Goal: Task Accomplishment & Management: Complete application form

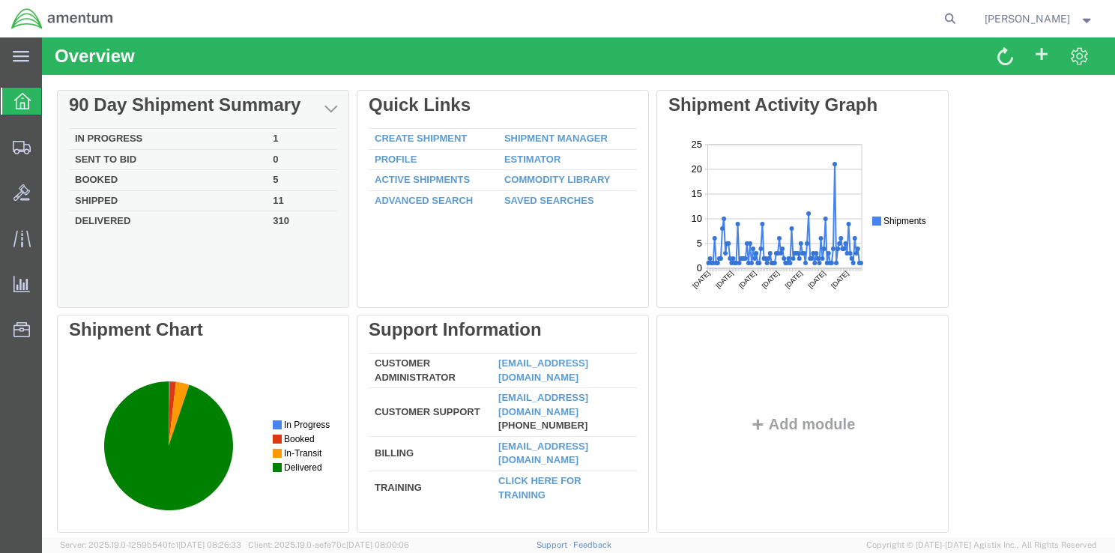
click at [124, 142] on td "In Progress" at bounding box center [168, 139] width 198 height 21
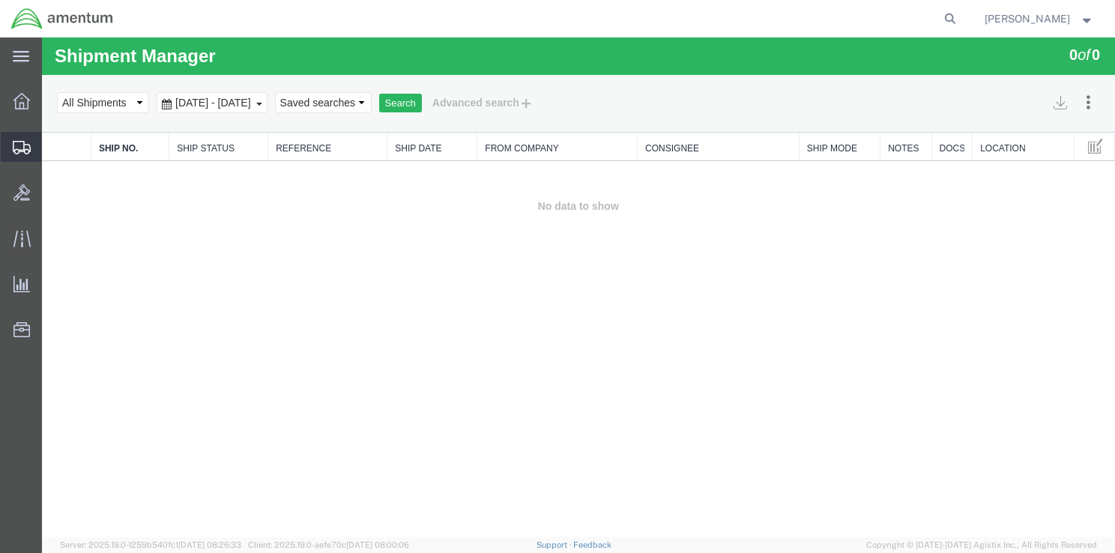
click at [52, 142] on span "Shipments" at bounding box center [46, 147] width 10 height 30
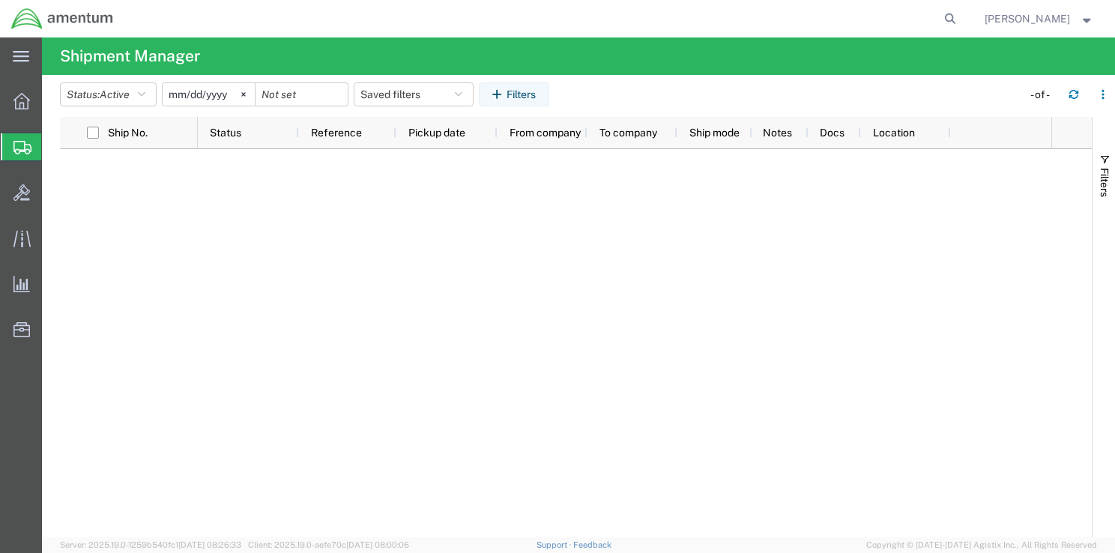
click at [21, 142] on icon at bounding box center [22, 147] width 18 height 13
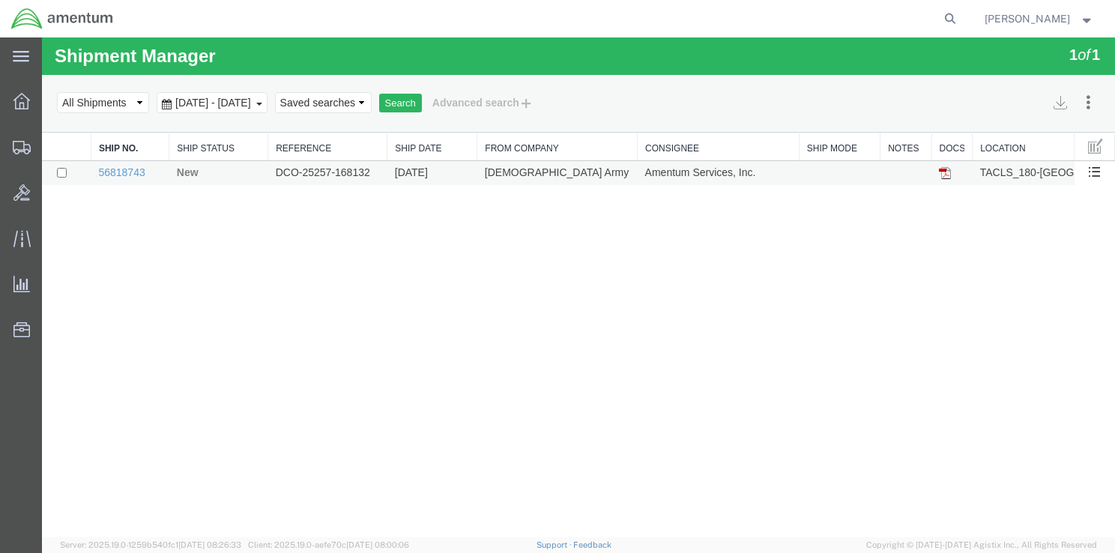
click at [312, 172] on td "DCO-25257-168132" at bounding box center [327, 173] width 119 height 25
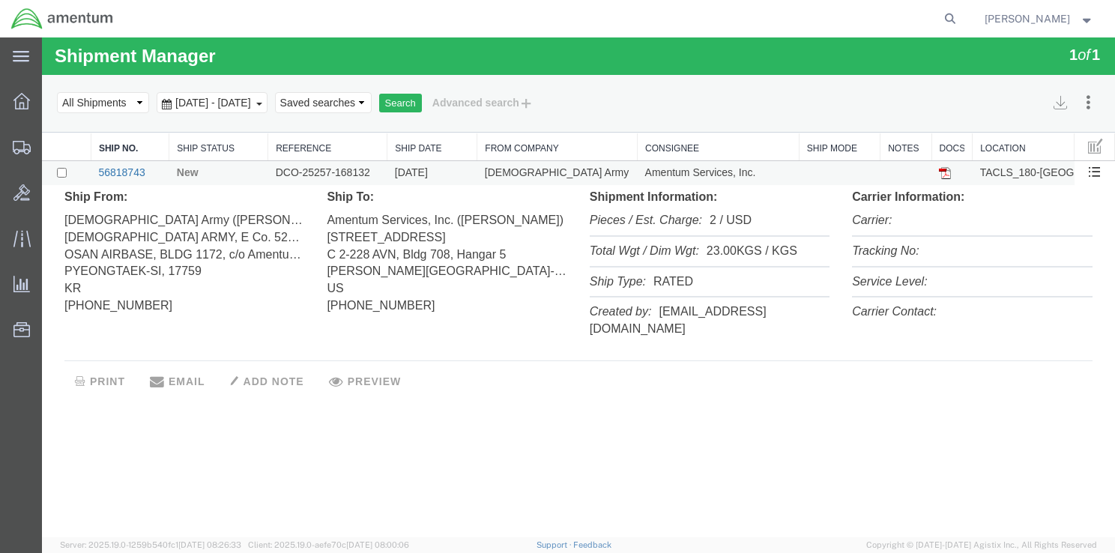
click at [125, 174] on link "56818743" at bounding box center [121, 172] width 46 height 12
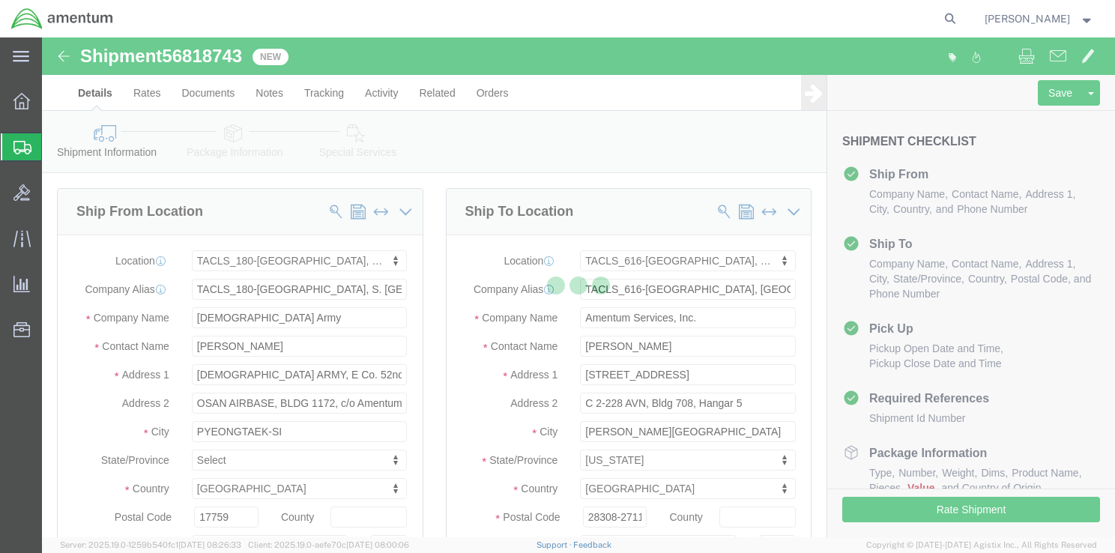
select select "42679"
select select "42712"
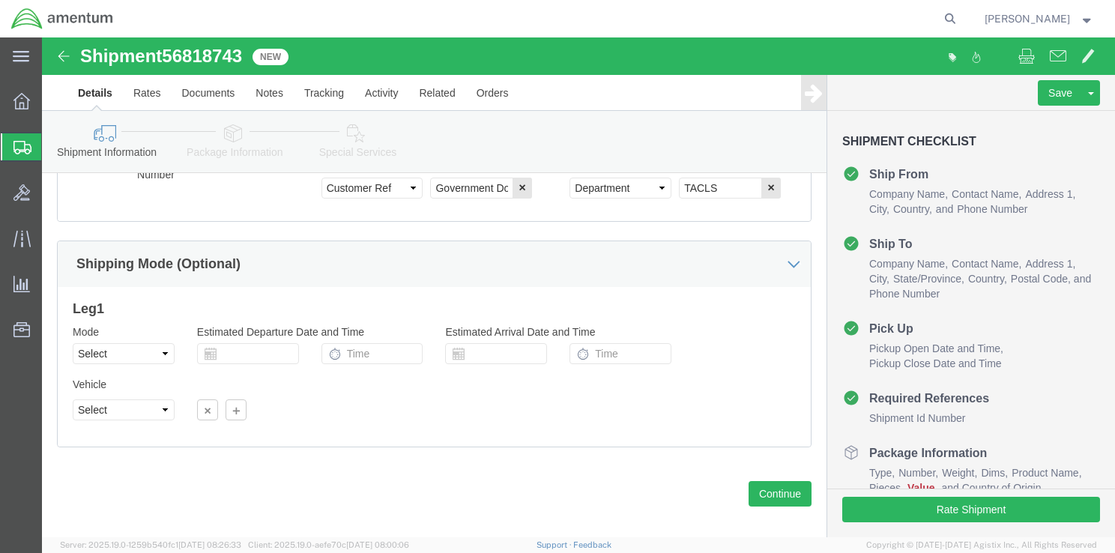
scroll to position [964, 0]
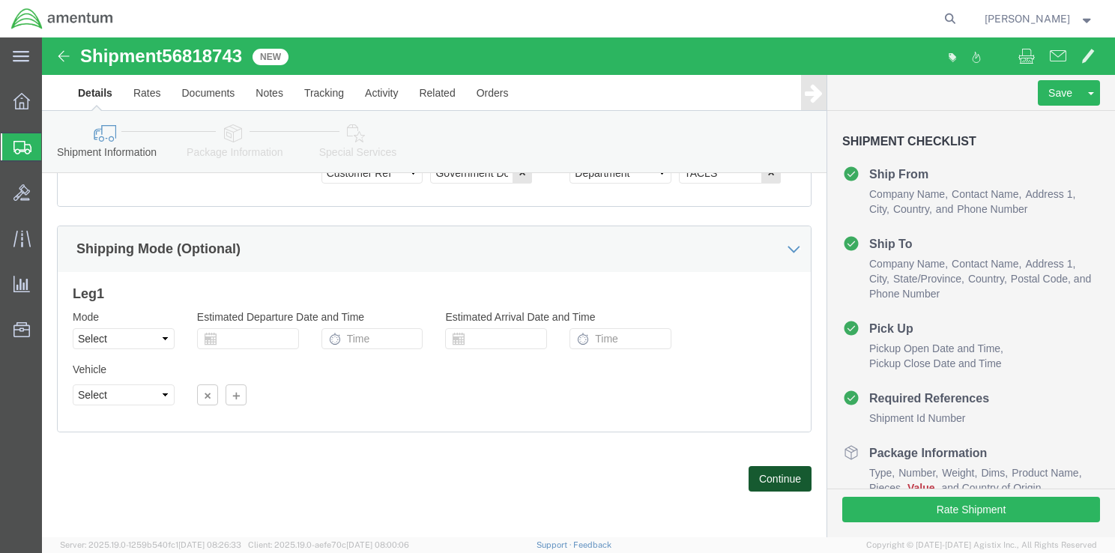
click button "Continue"
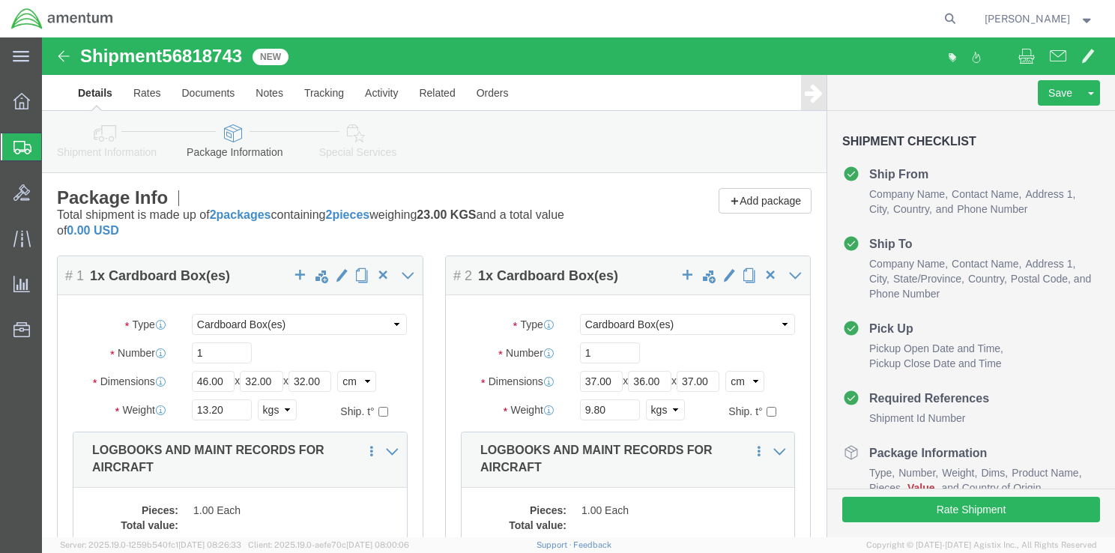
scroll to position [0, 0]
click input "13.20"
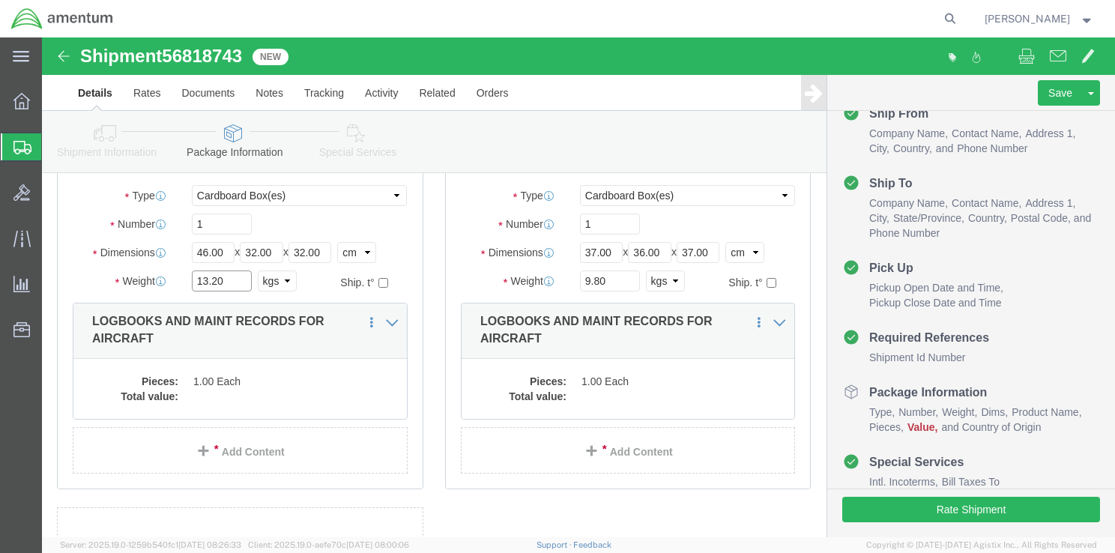
scroll to position [225, 0]
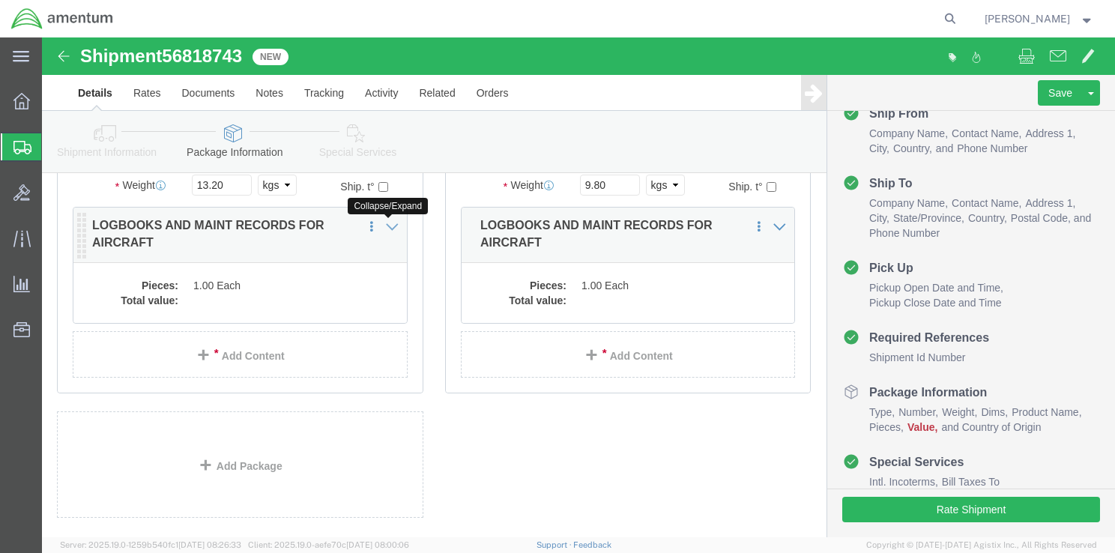
click icon
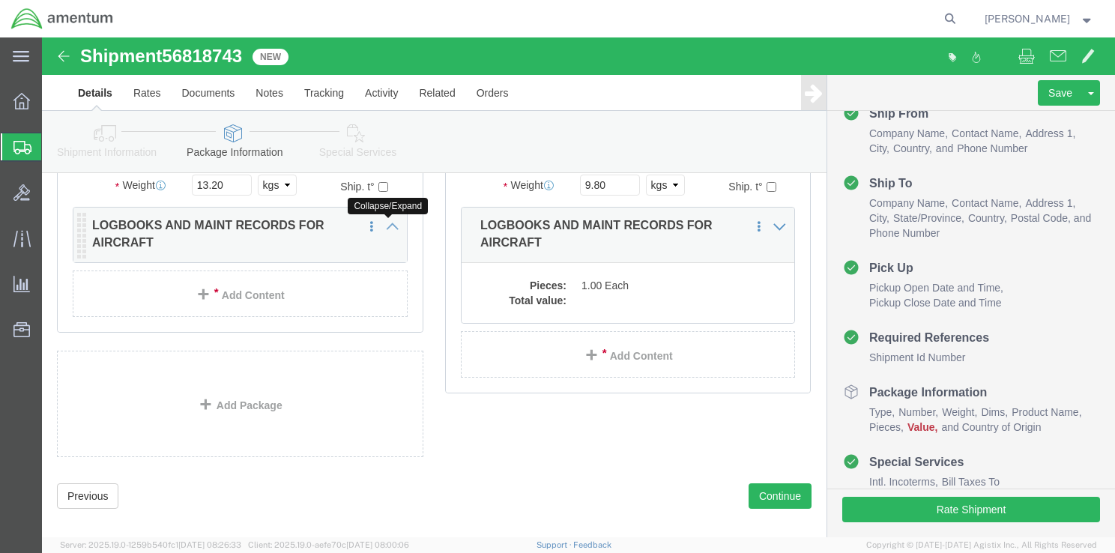
click icon
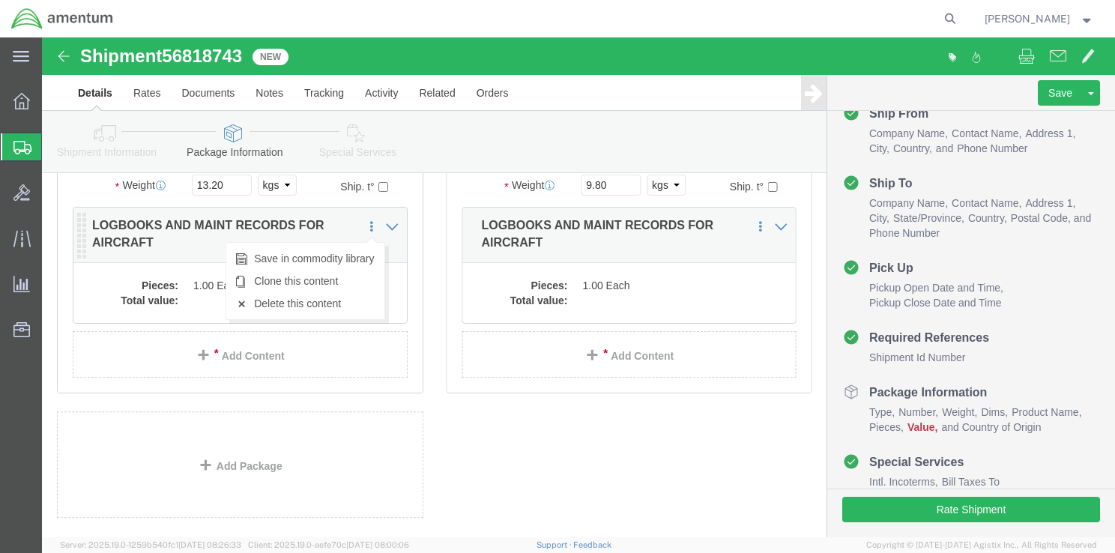
click icon
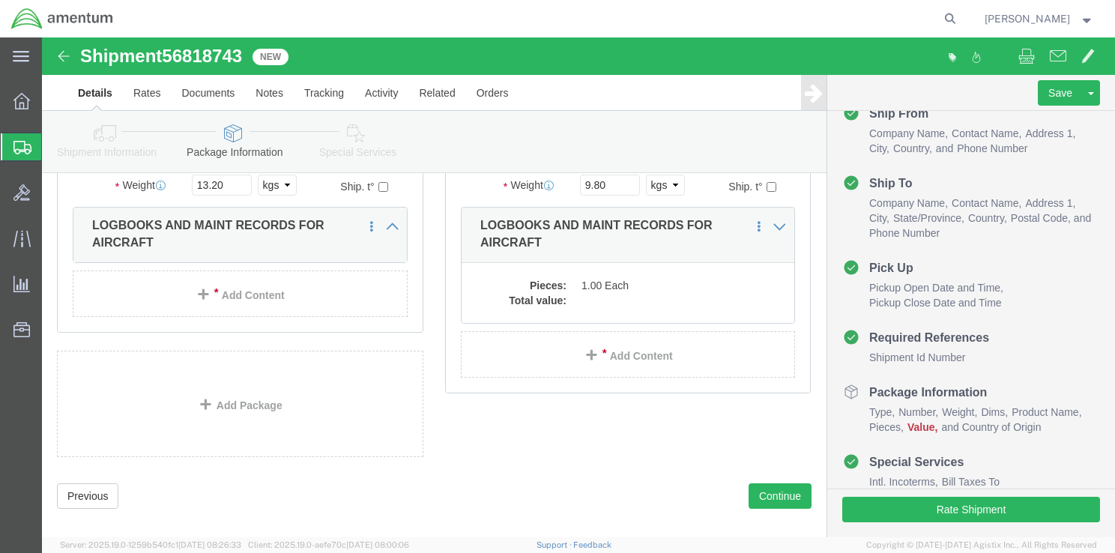
scroll to position [0, 0]
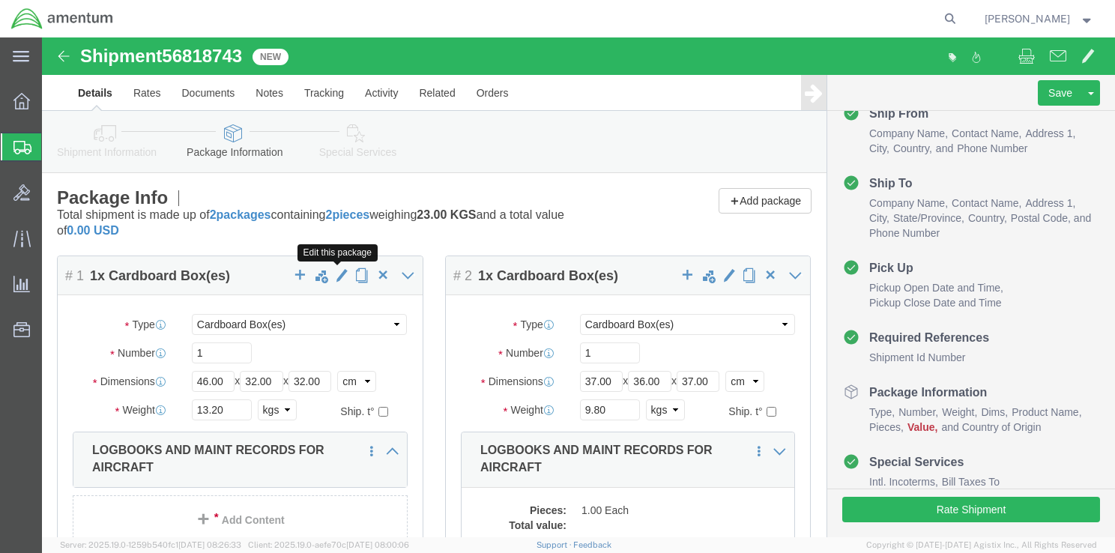
click span "button"
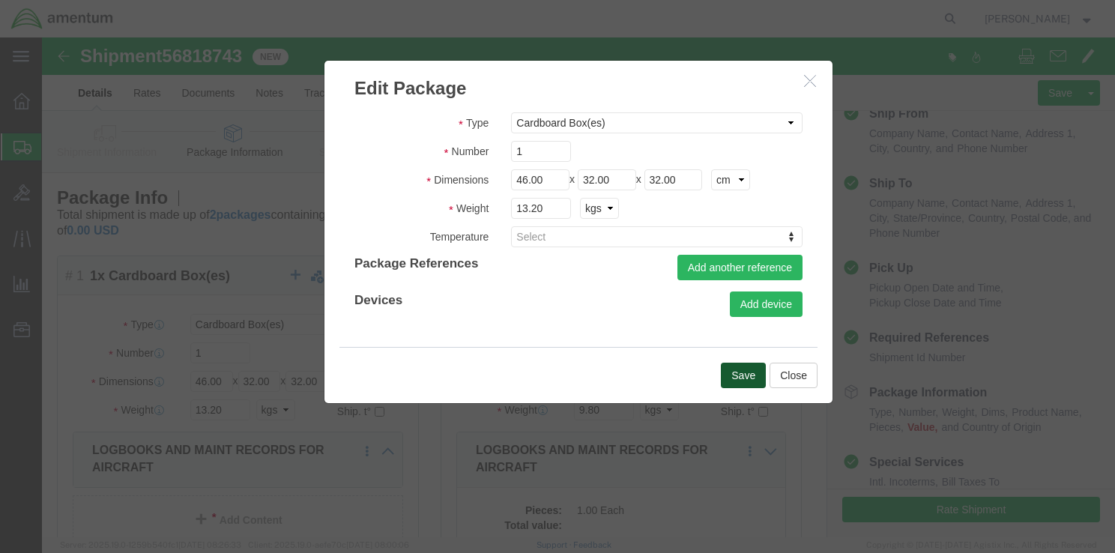
click button "Save"
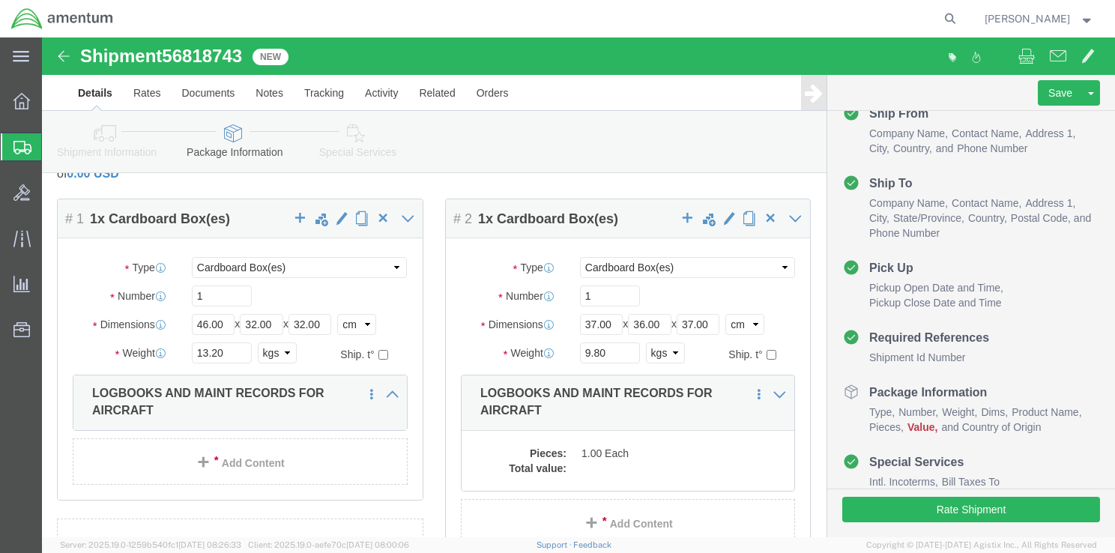
scroll to position [242, 0]
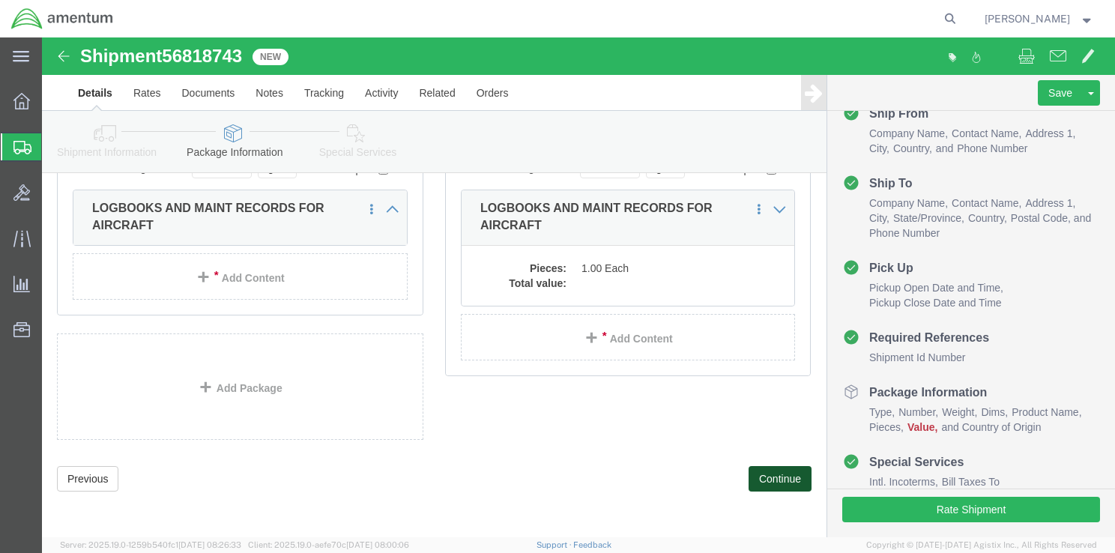
click button "Continue"
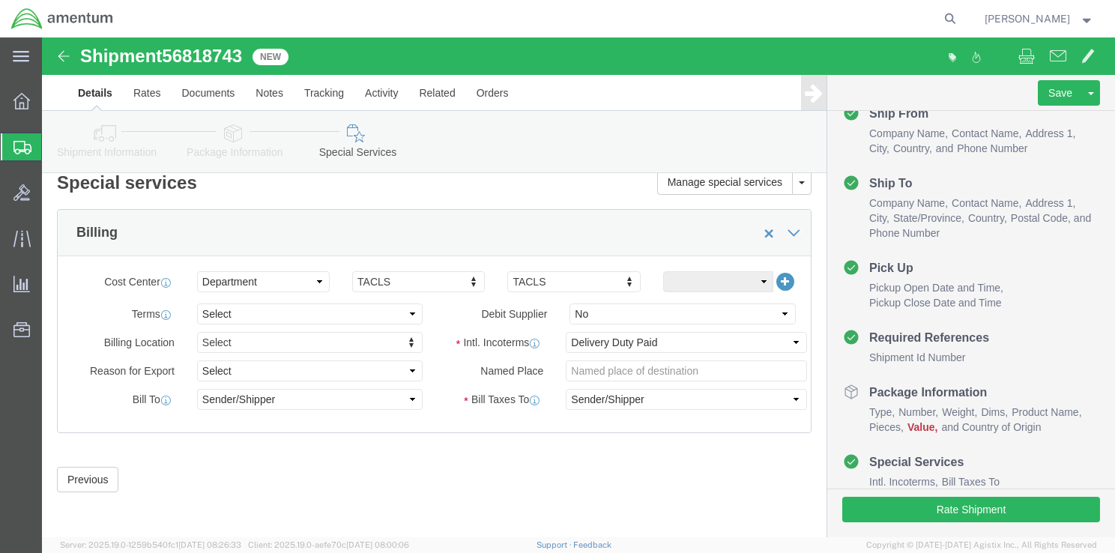
click icon
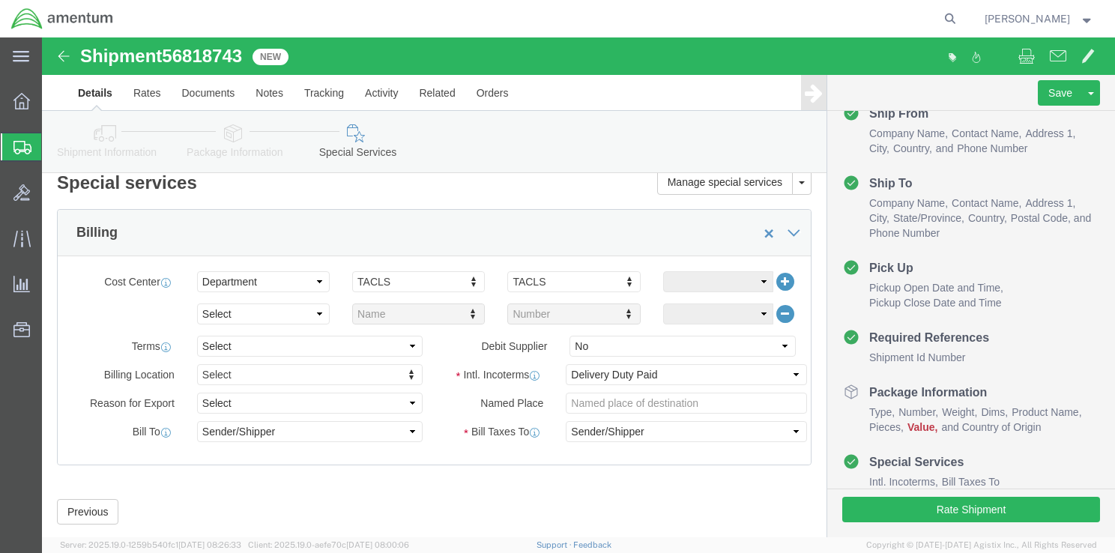
click icon
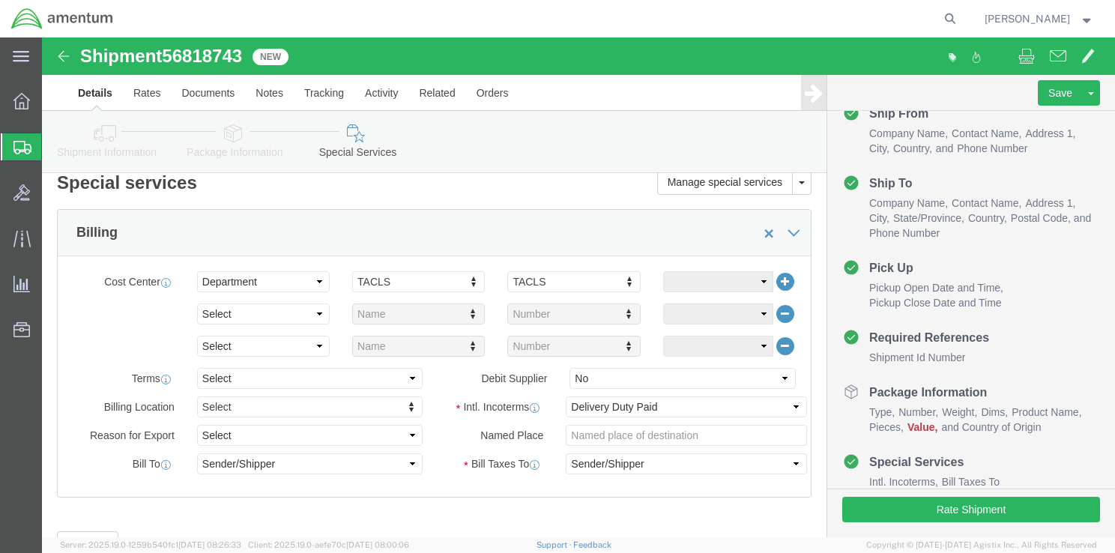
click icon
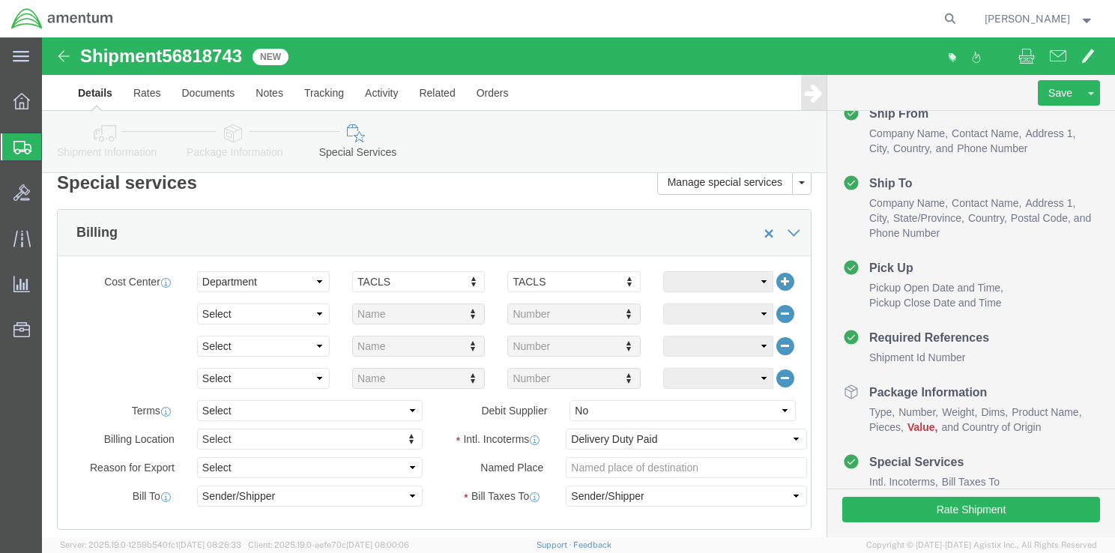
click icon
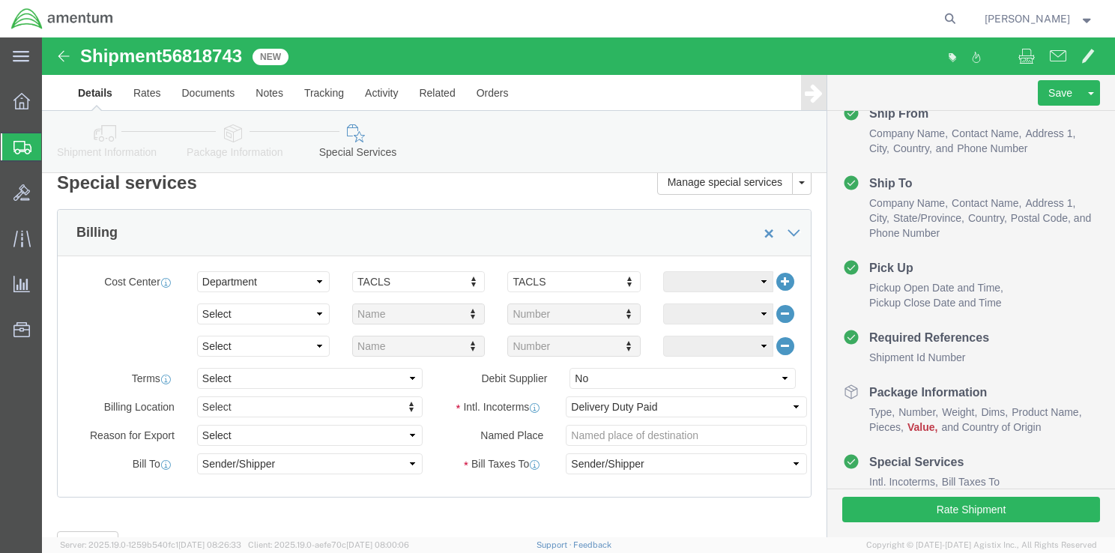
click icon
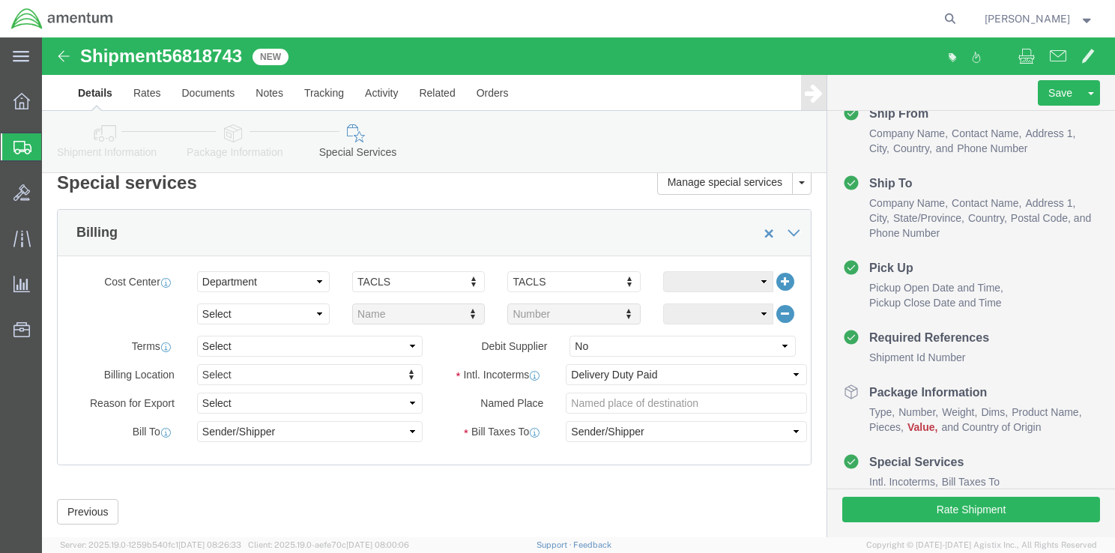
click icon
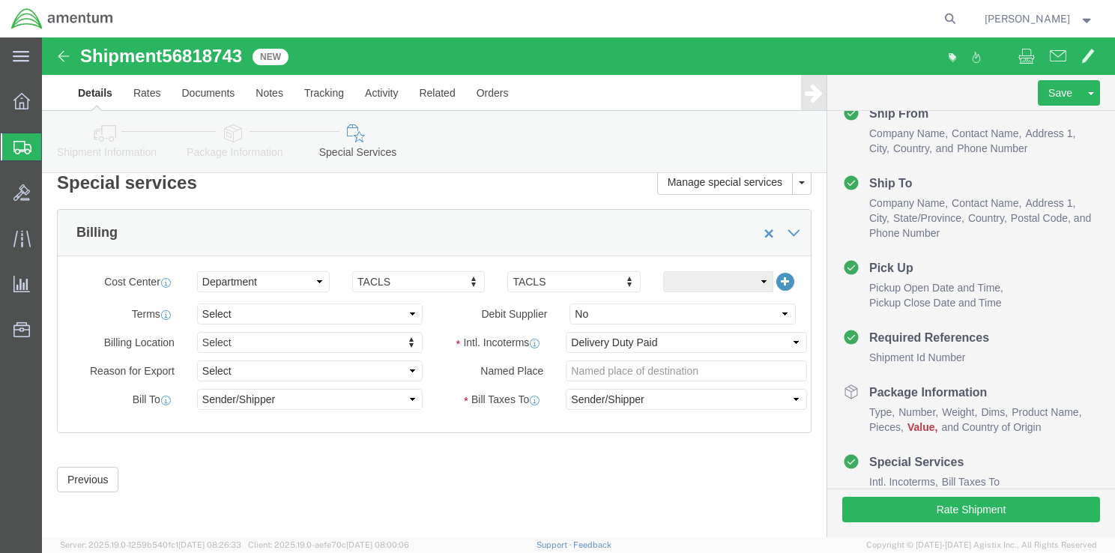
scroll to position [0, 0]
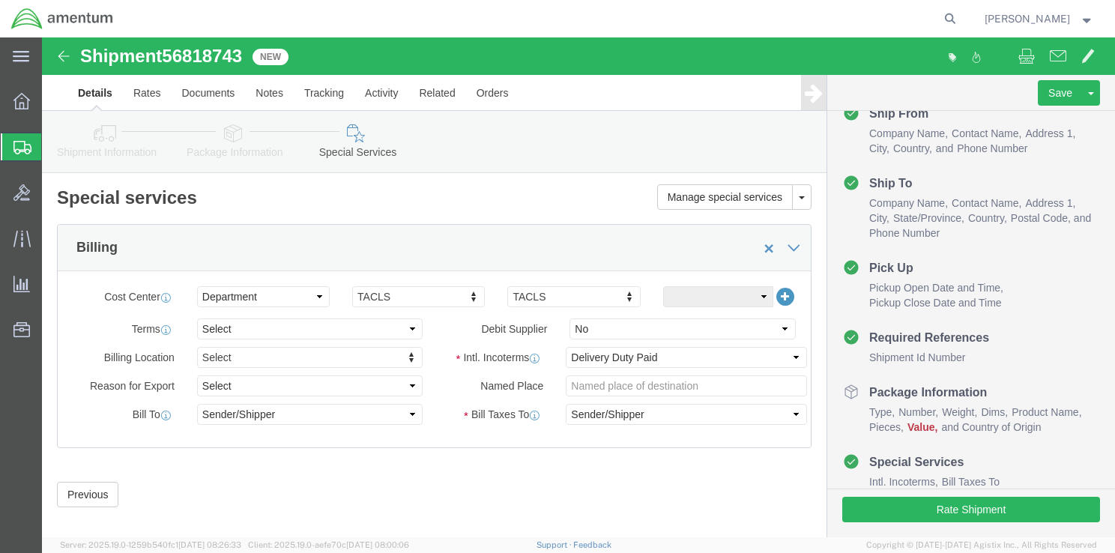
click link "Details"
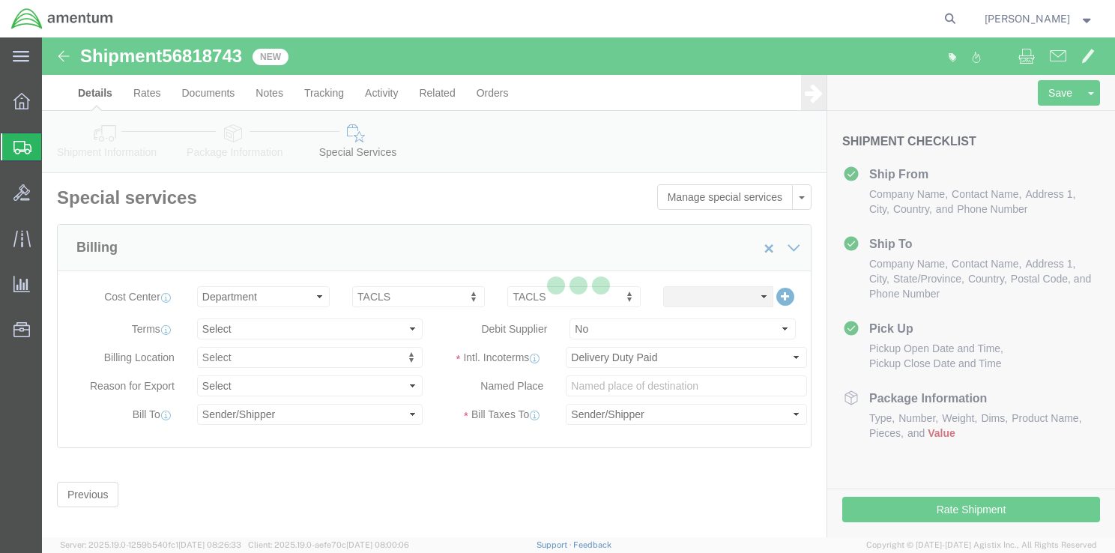
select select "42679"
select select "42712"
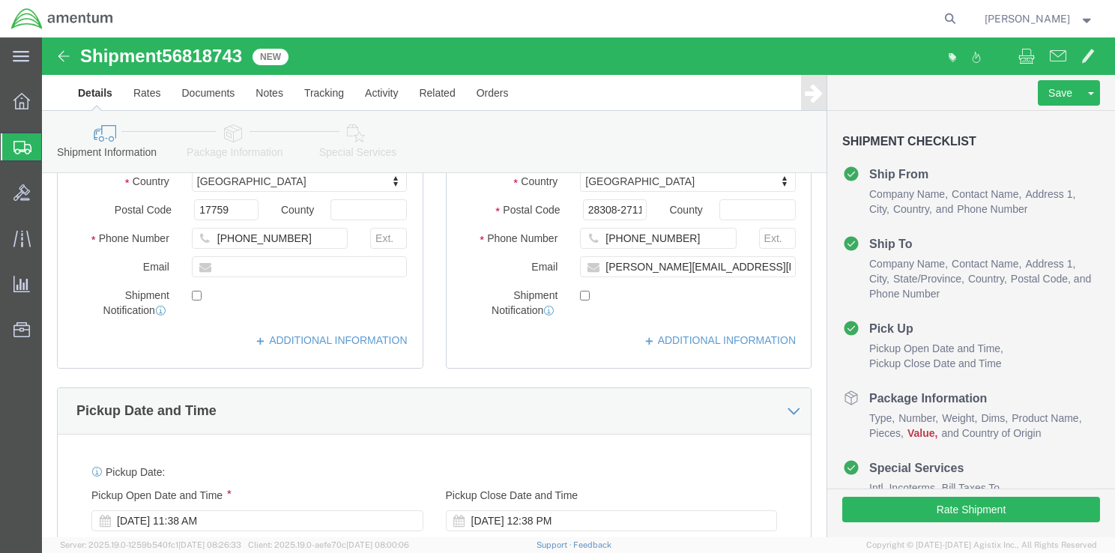
scroll to position [375, 0]
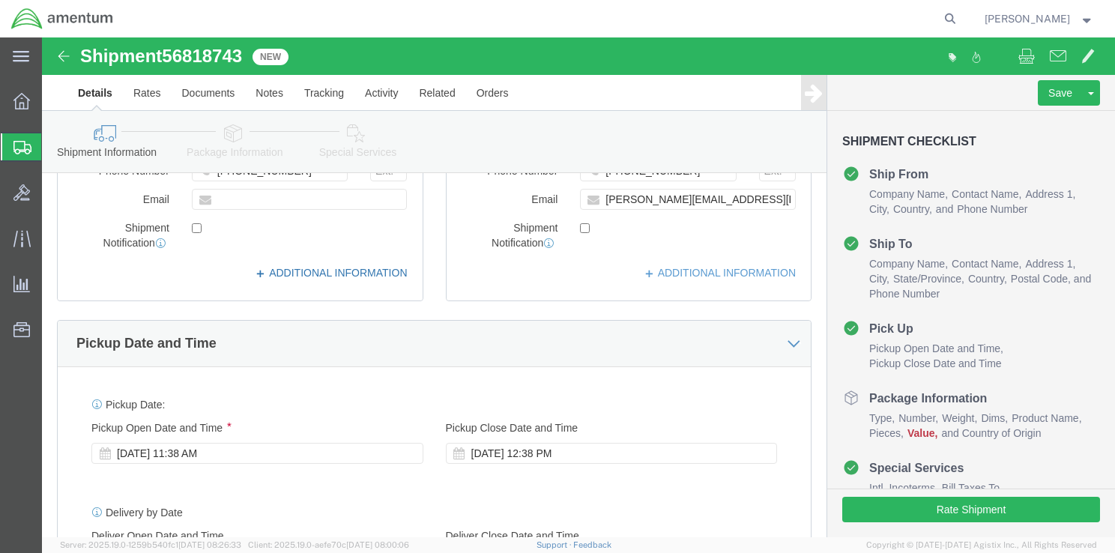
click link "ADDITIONAL INFORMATION"
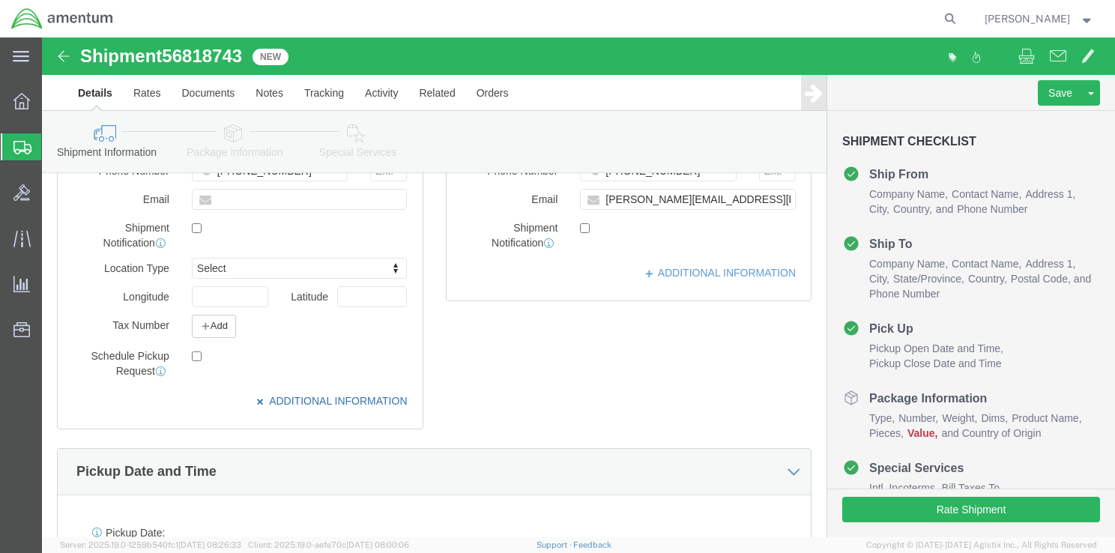
click link "ADDITIONAL INFORMATION"
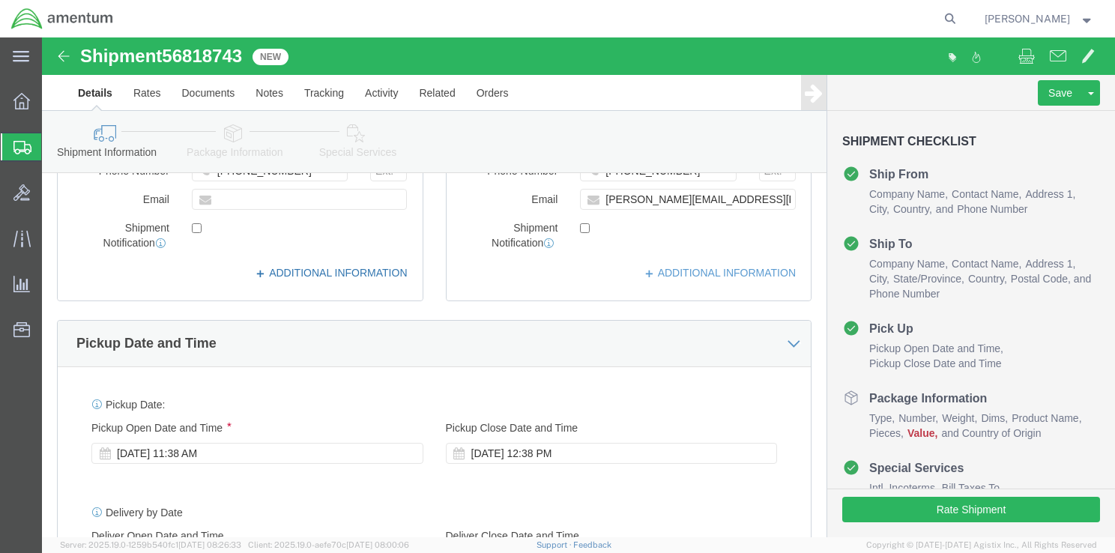
click link "ADDITIONAL INFORMATION"
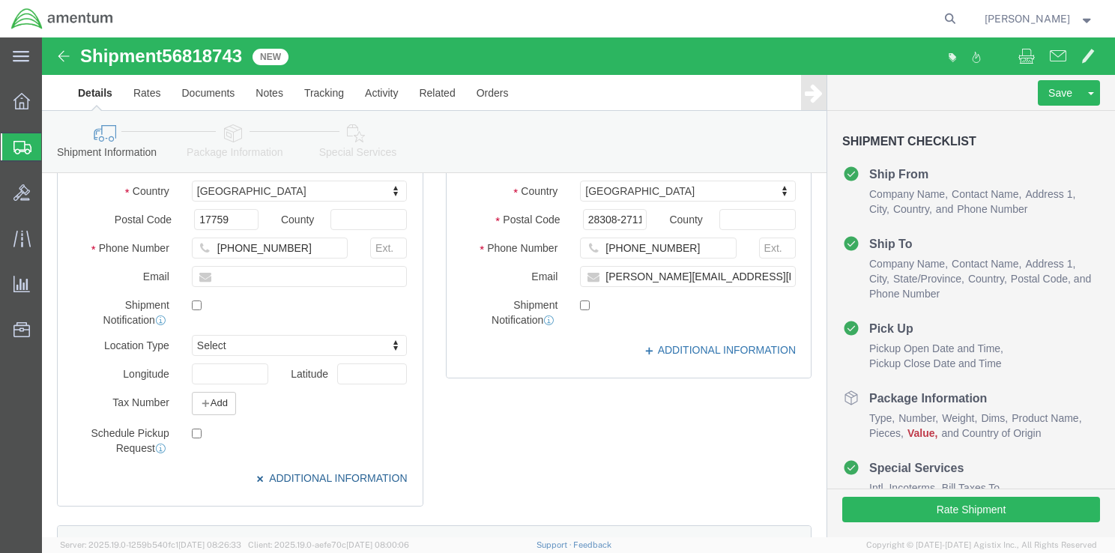
scroll to position [300, 0]
click link "ADDITIONAL INFORMATION"
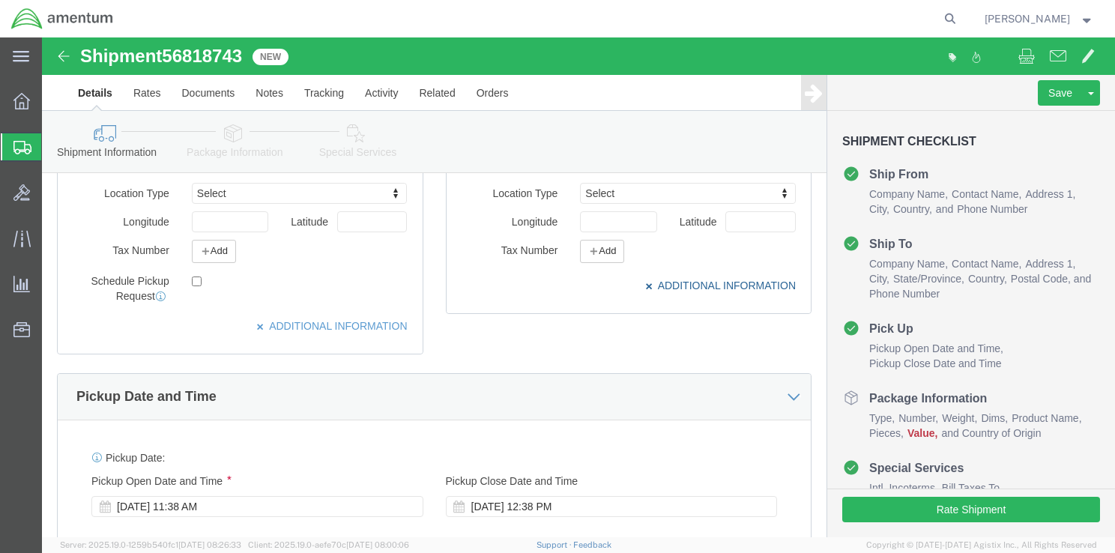
scroll to position [524, 0]
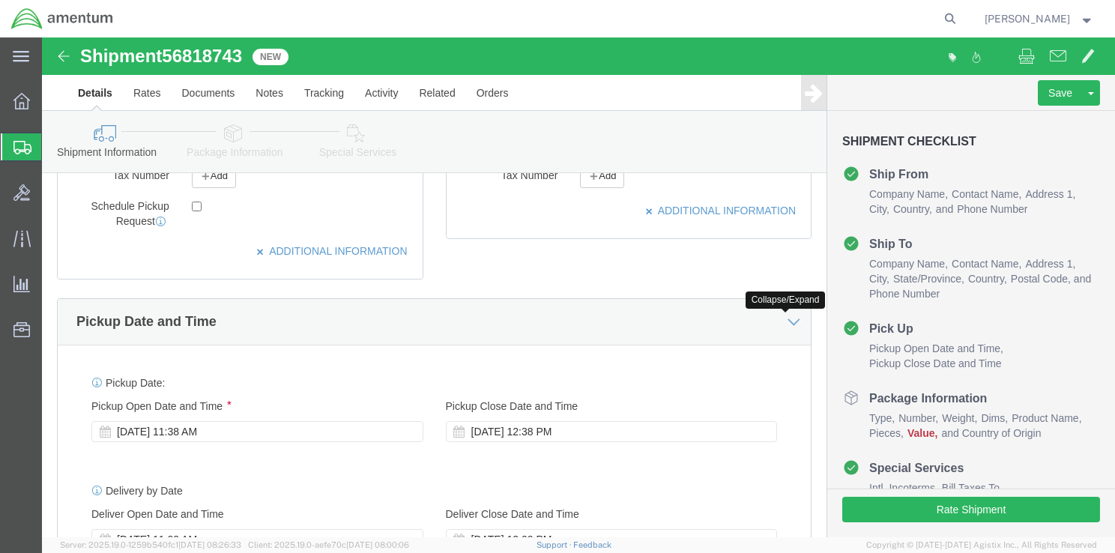
click icon
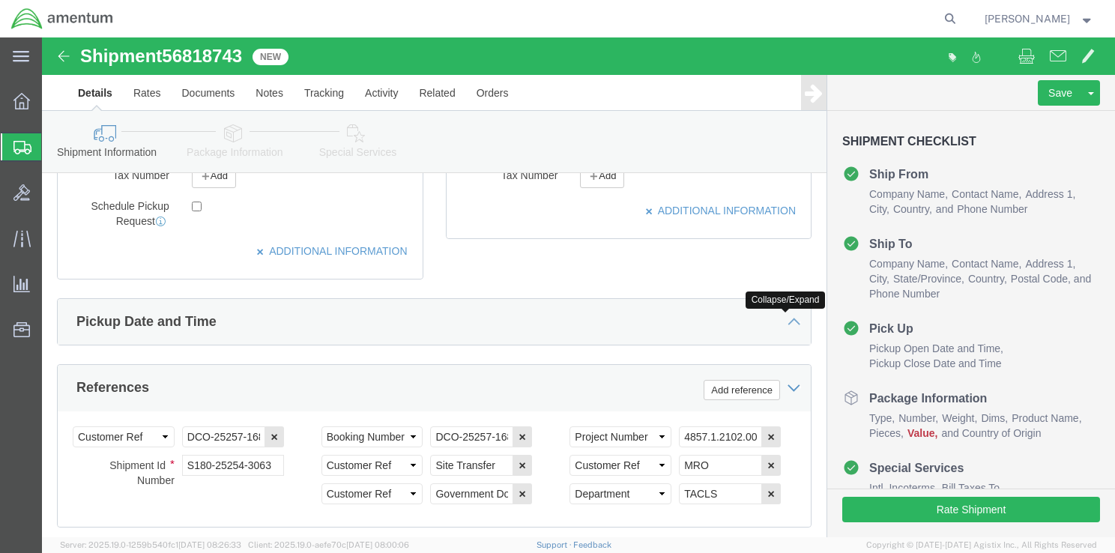
click icon
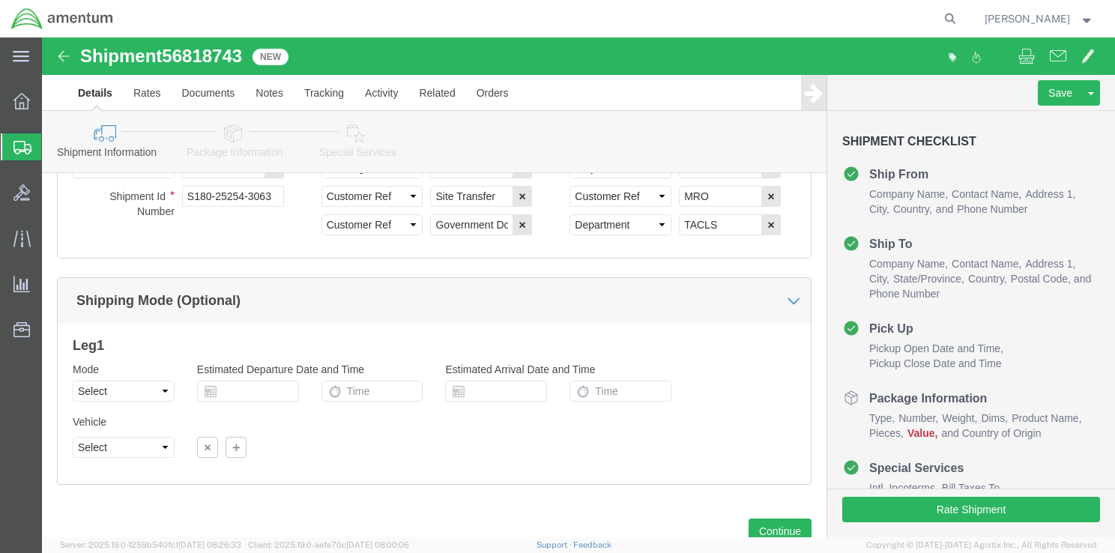
scroll to position [1049, 0]
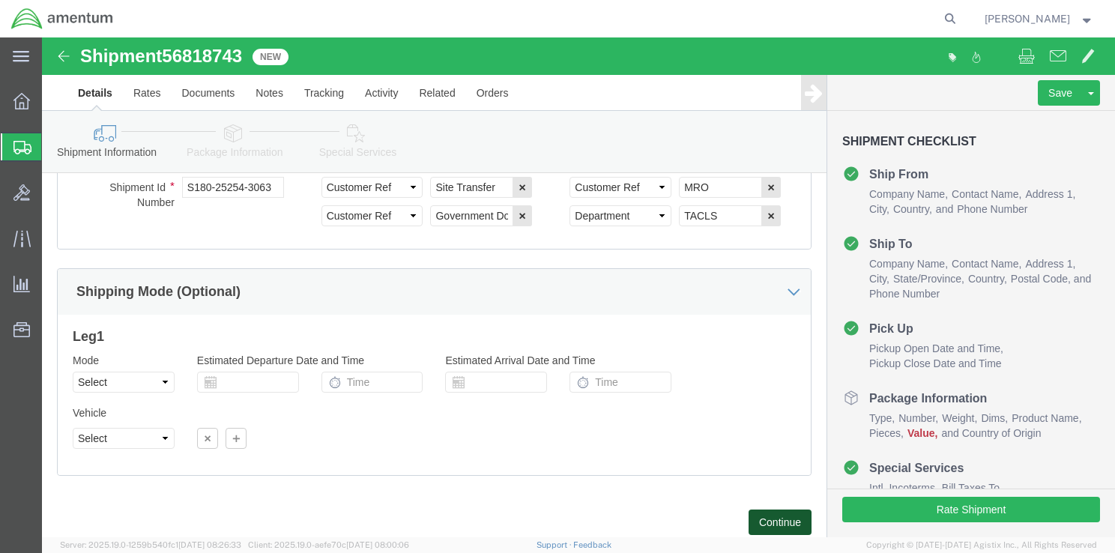
drag, startPoint x: 734, startPoint y: 482, endPoint x: 725, endPoint y: 479, distance: 9.5
click button "Continue"
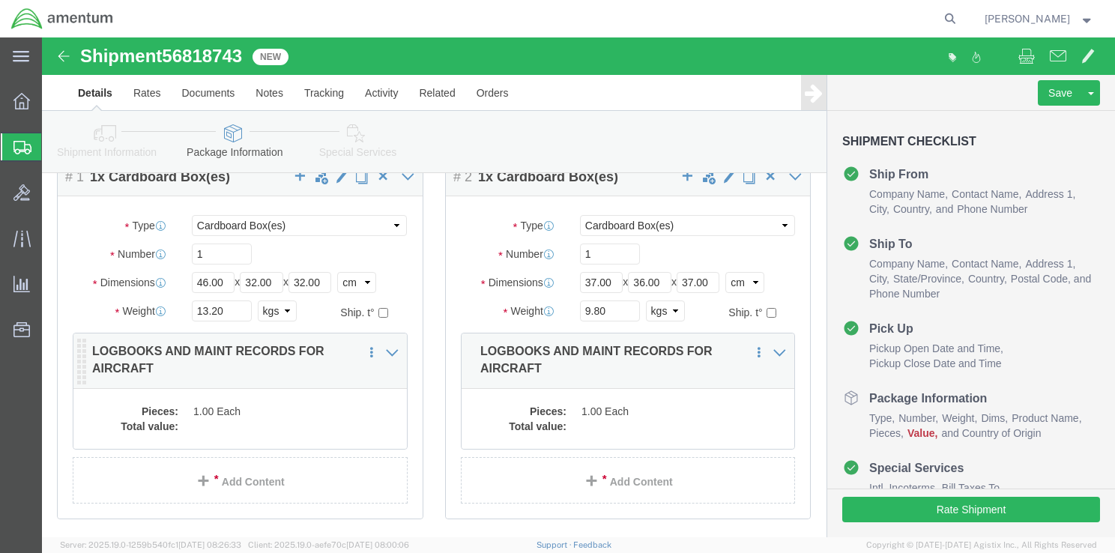
click p "LOGBOOKS AND MAINT RECORDS FOR AIRCRAFT"
click icon
click dd "1.00 Each"
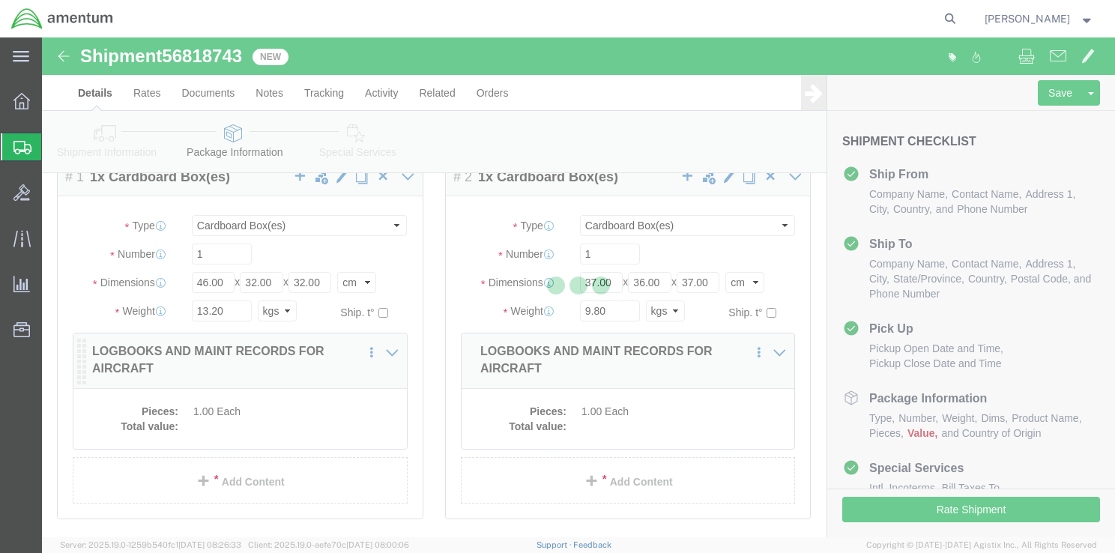
click at [196, 411] on div at bounding box center [578, 287] width 1073 height 500
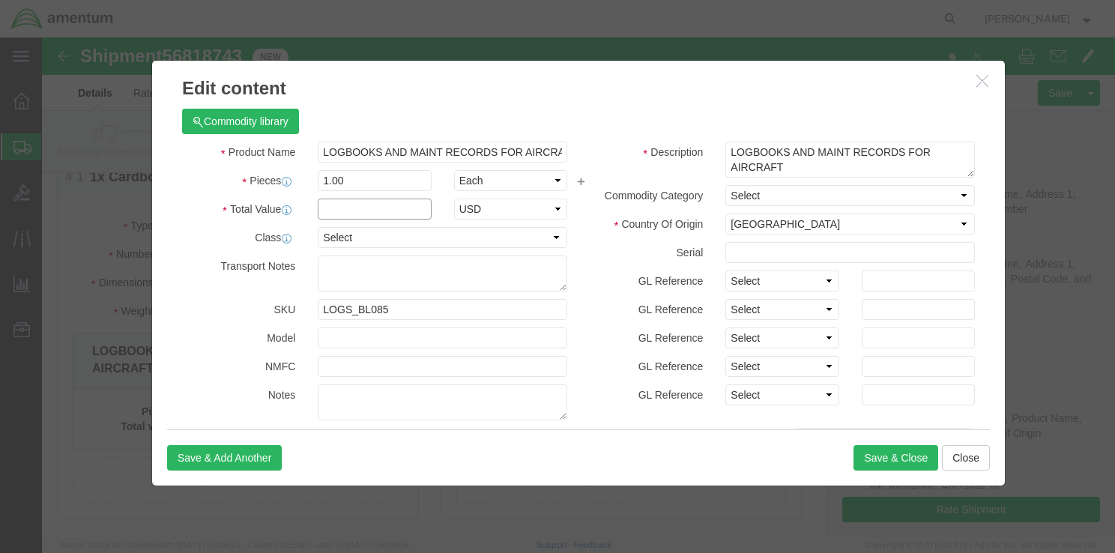
click input "text"
type input "100.00"
click button "Save & Add Another"
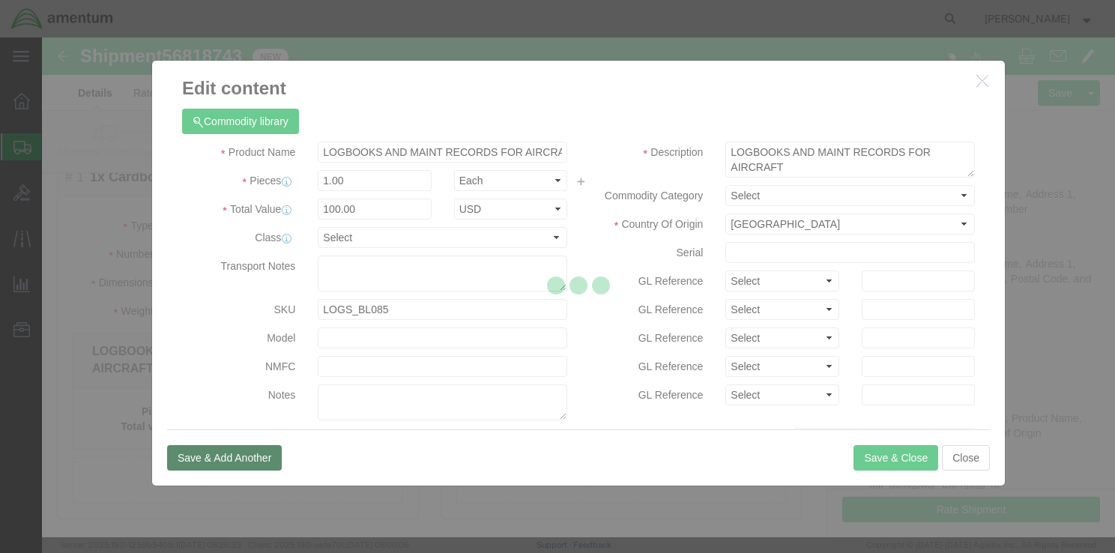
select select "EA"
select select
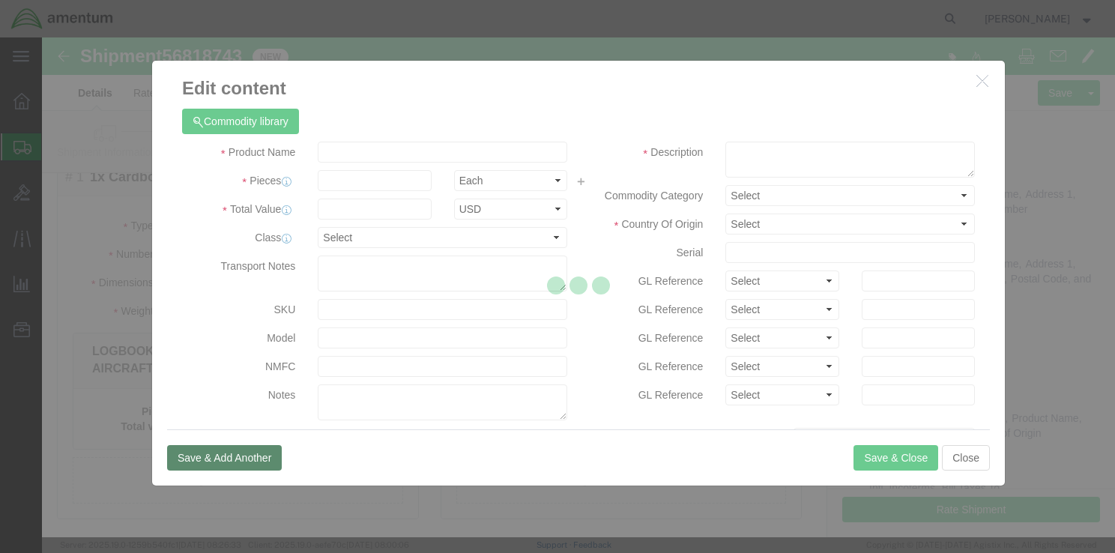
select select "USD"
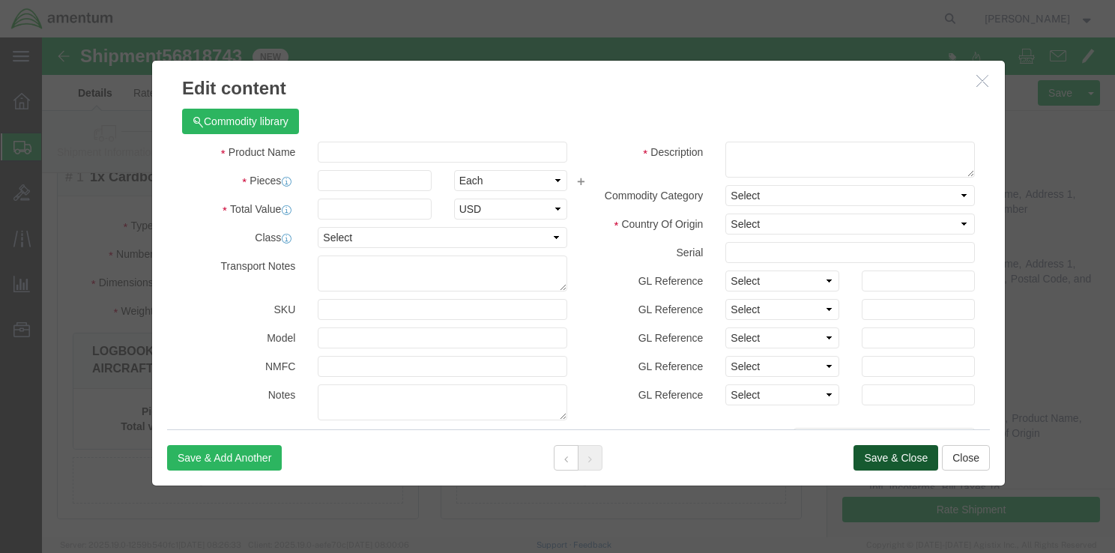
click button "Save & Close"
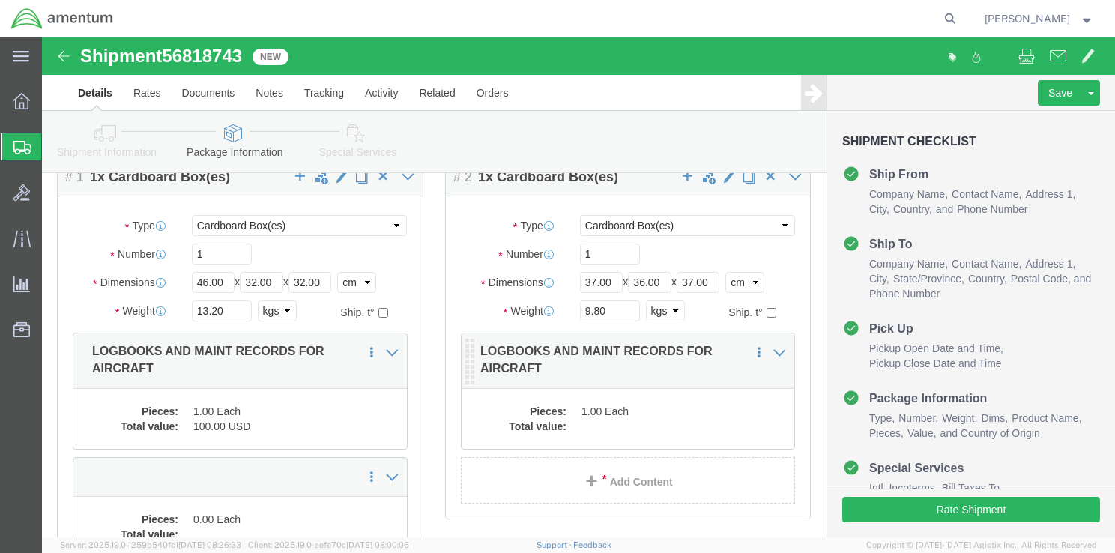
click dd "1.00 Each"
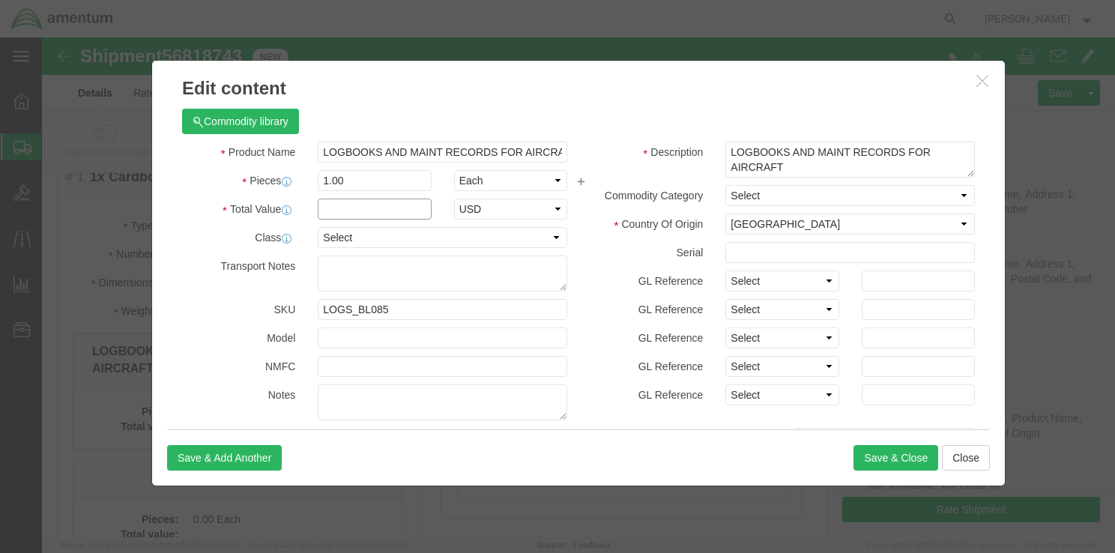
click input "text"
type input "100.00"
click button "Save & Close"
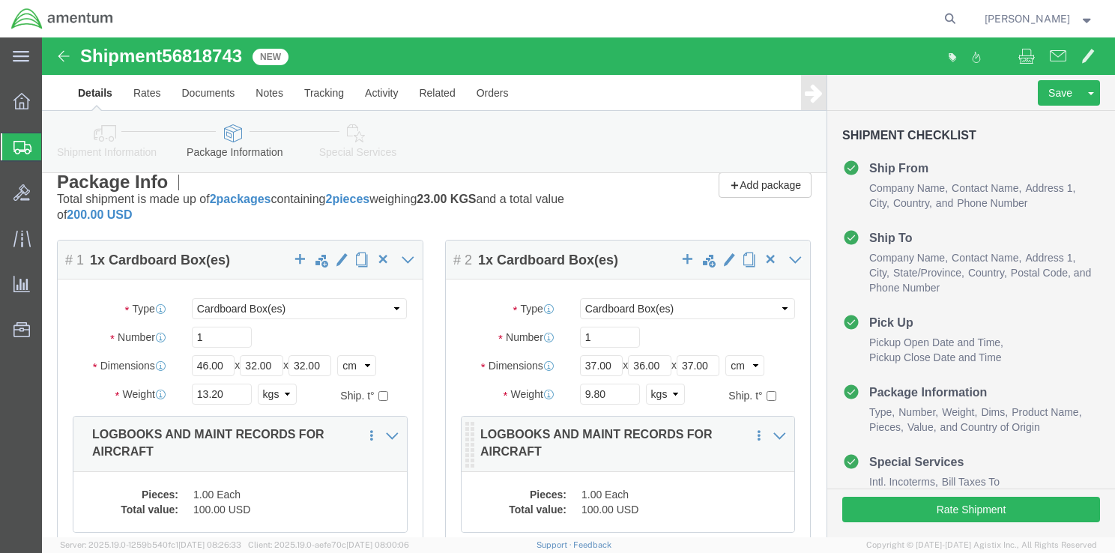
scroll to position [0, 0]
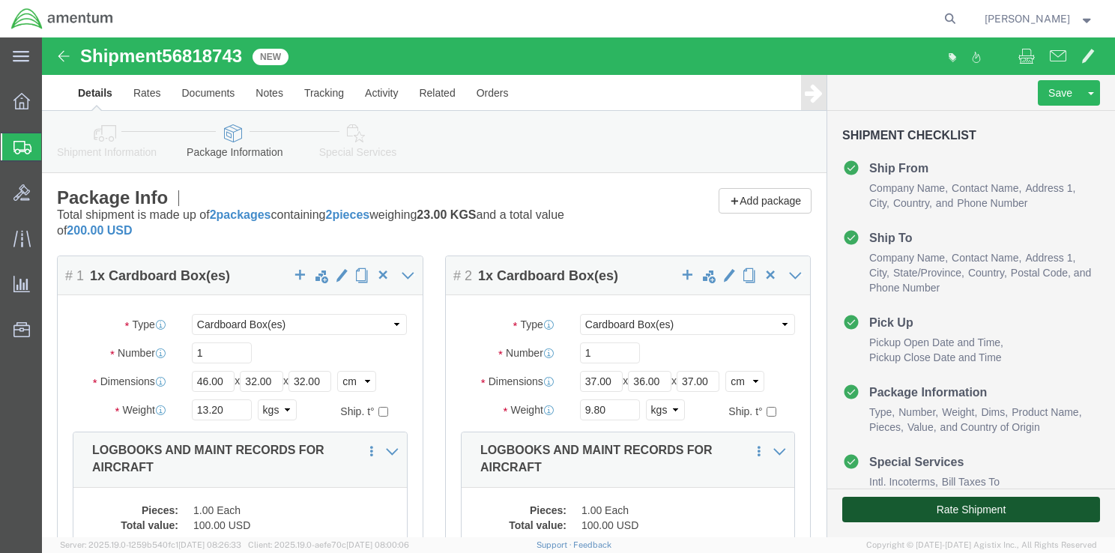
click button "Rate Shipment"
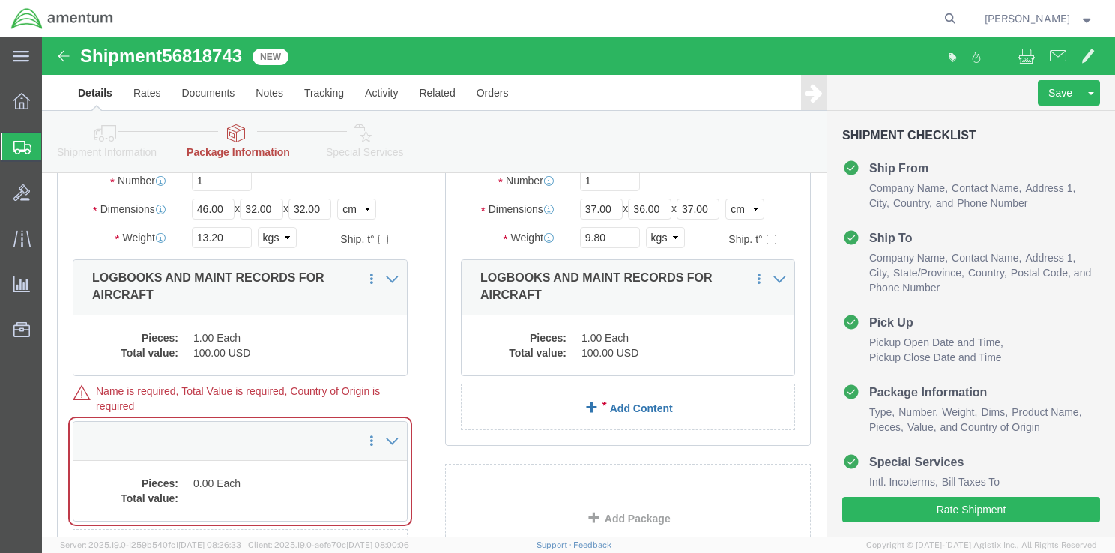
scroll to position [225, 0]
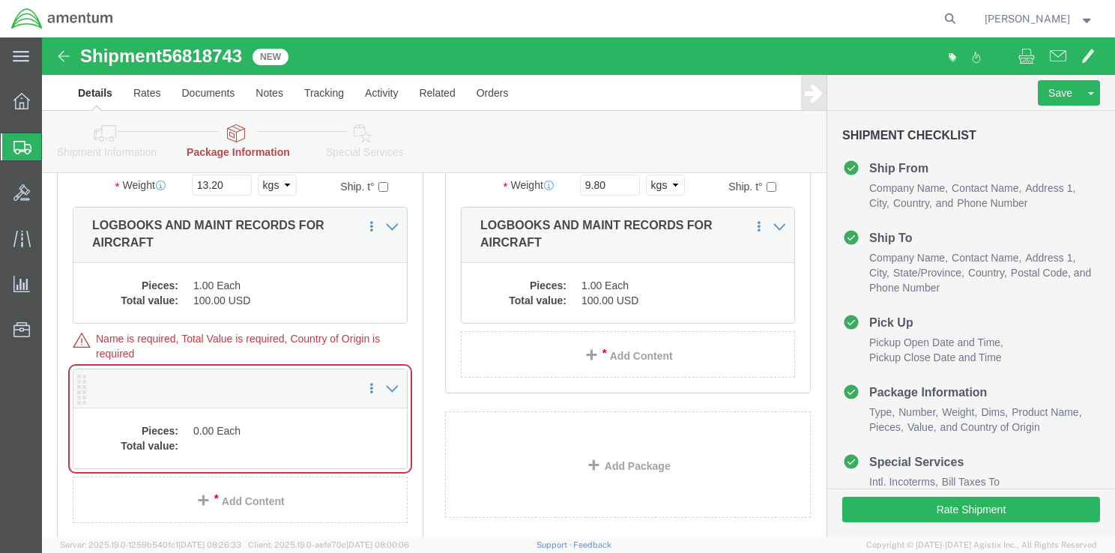
click dd "0.00 Each"
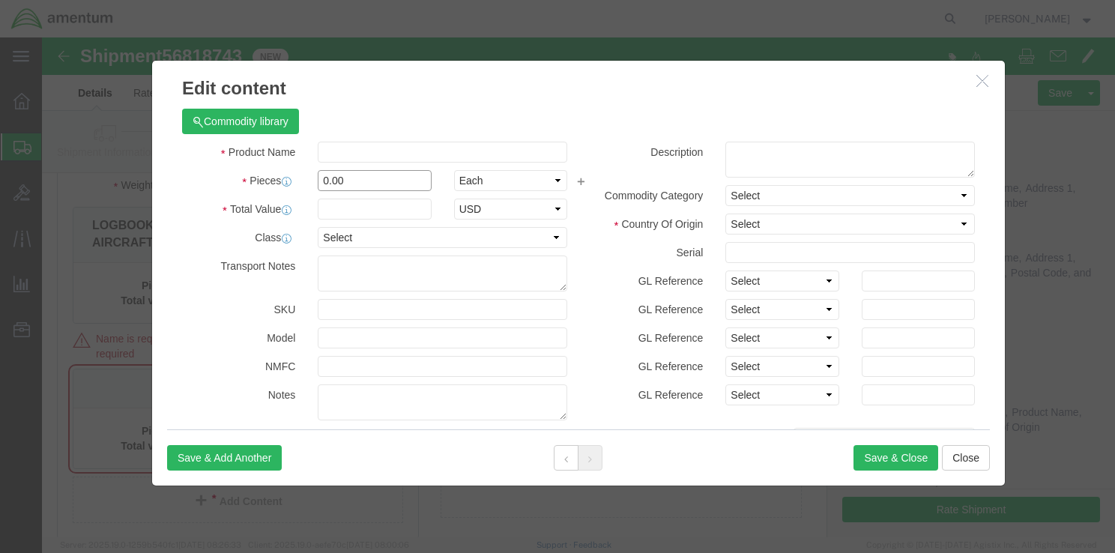
click input "0.00"
type input "100.00"
click button "Save & Close"
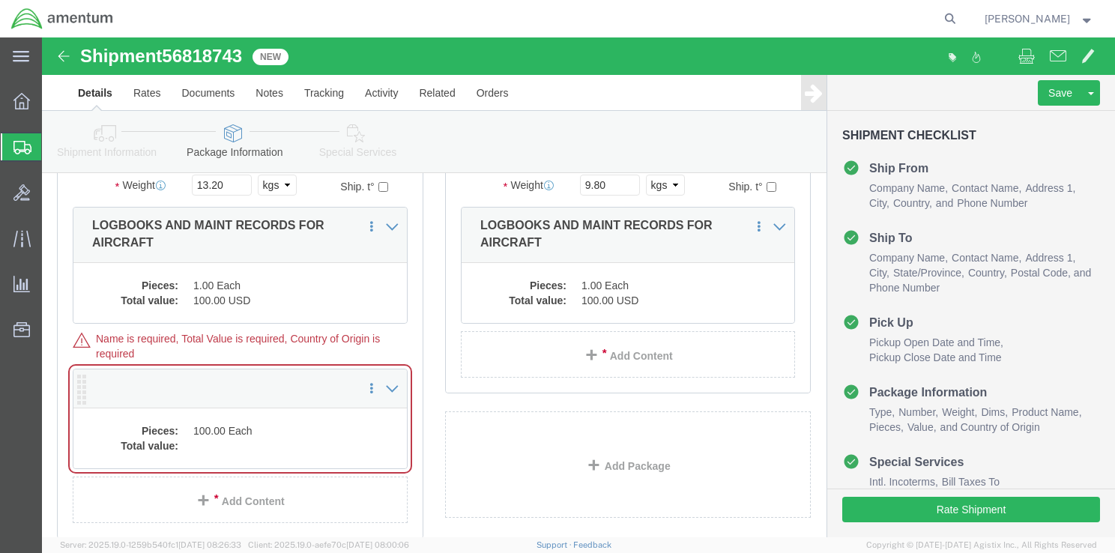
click div "Package Content # 1 1 x Cardboard Box(es) Package Type Select BCK Boxes Bale(s)…"
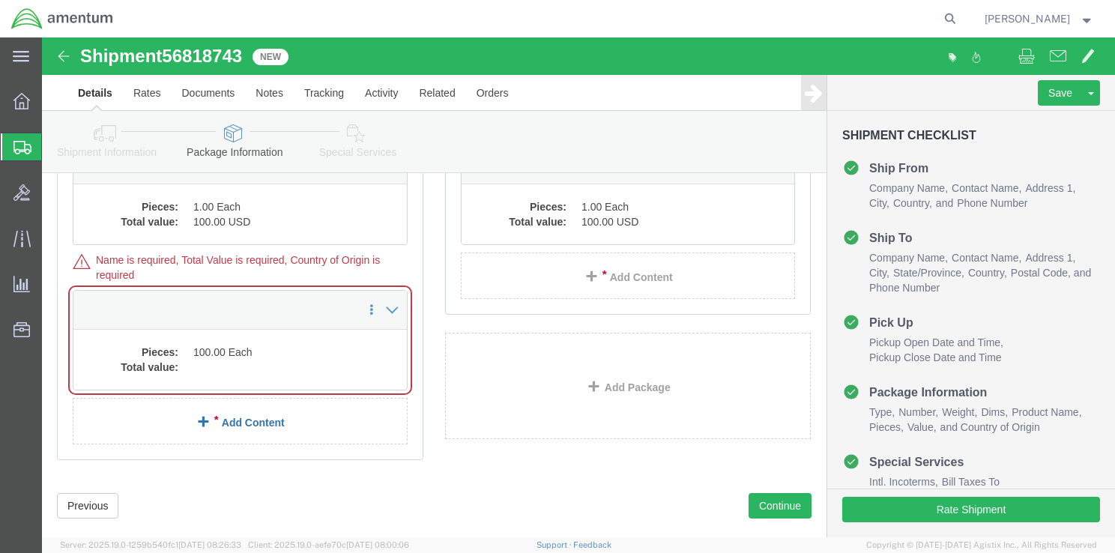
scroll to position [330, 0]
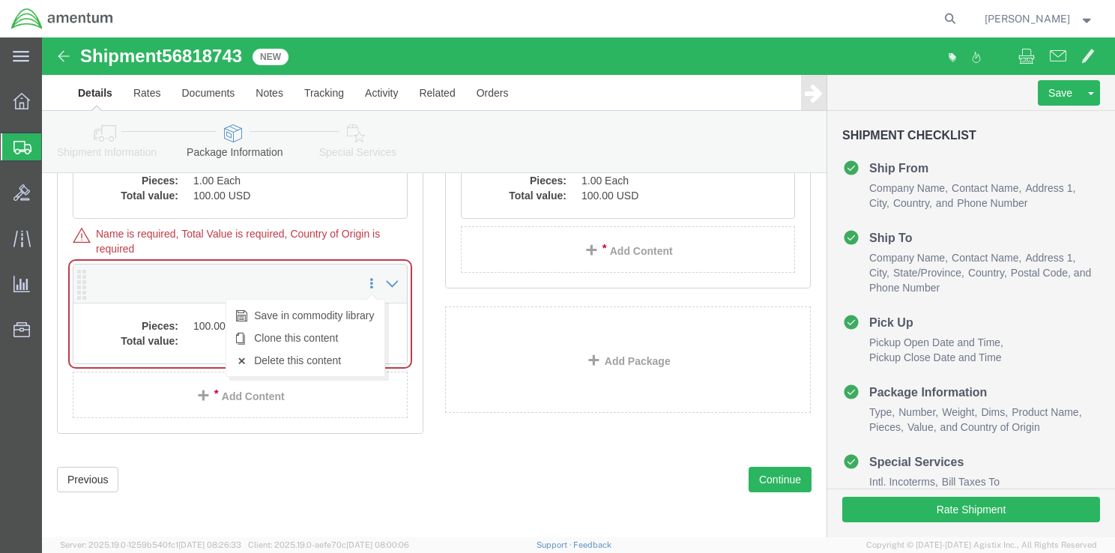
click icon
click div "Previous Continue"
click button "Continue"
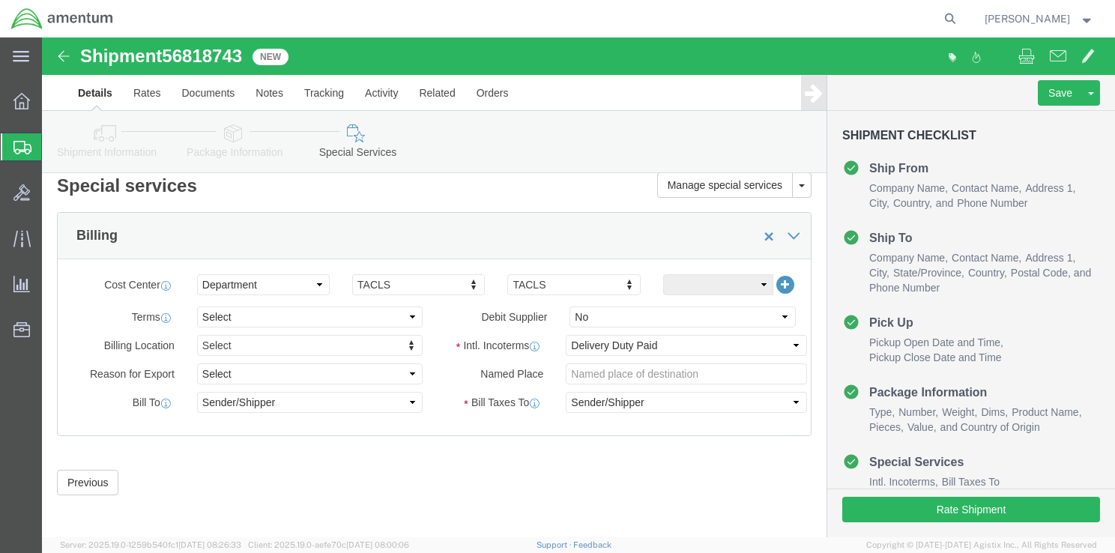
scroll to position [15, 0]
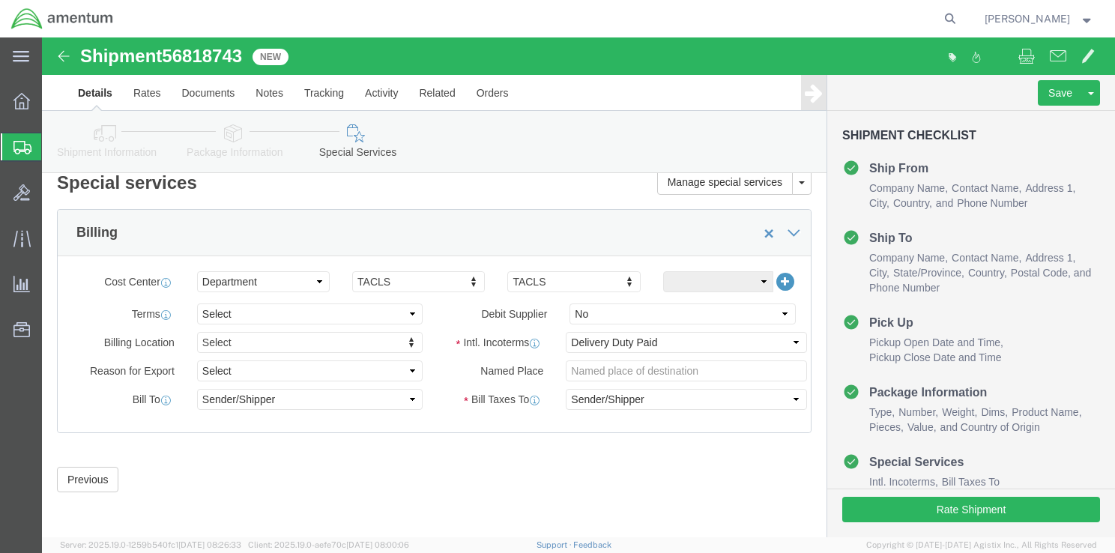
click div "Rate Shipment"
click button "Rate Shipment"
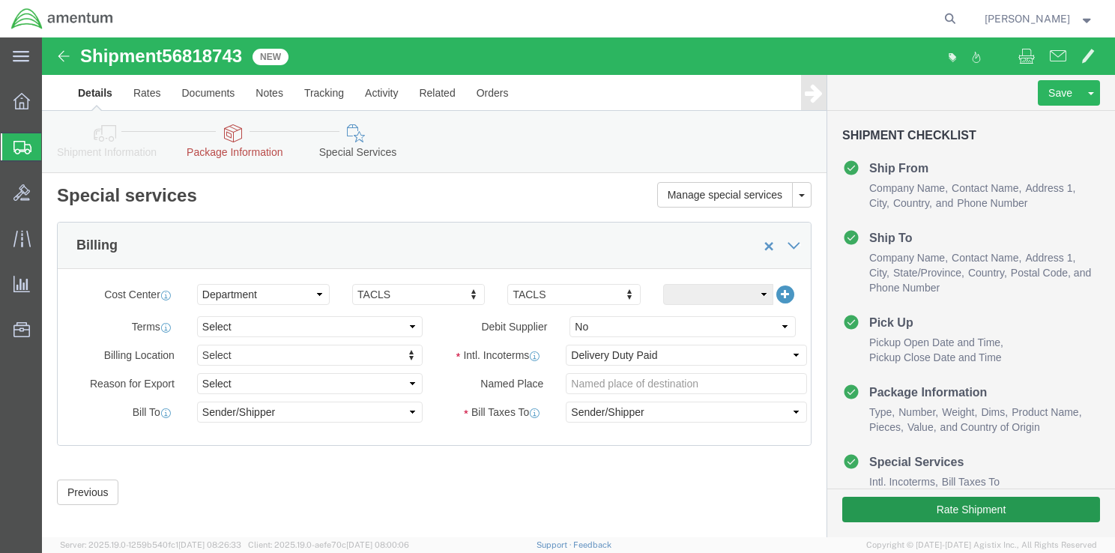
scroll to position [0, 0]
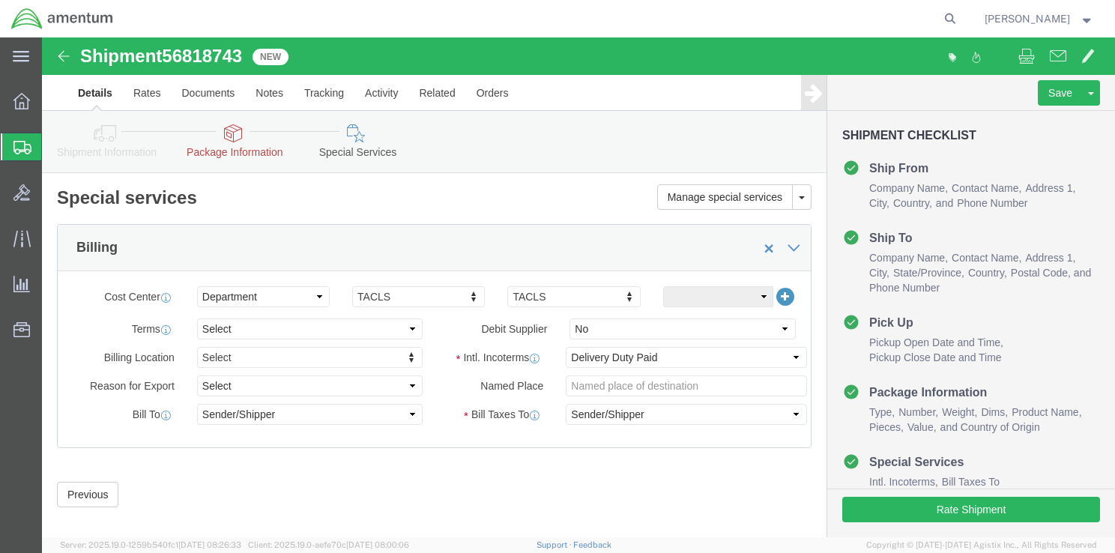
click icon
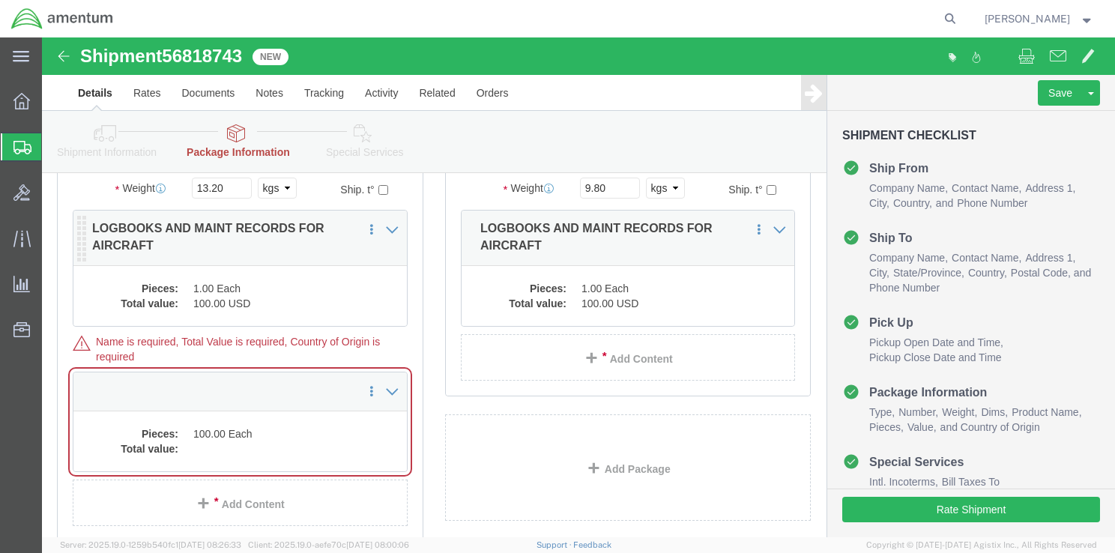
scroll to position [225, 0]
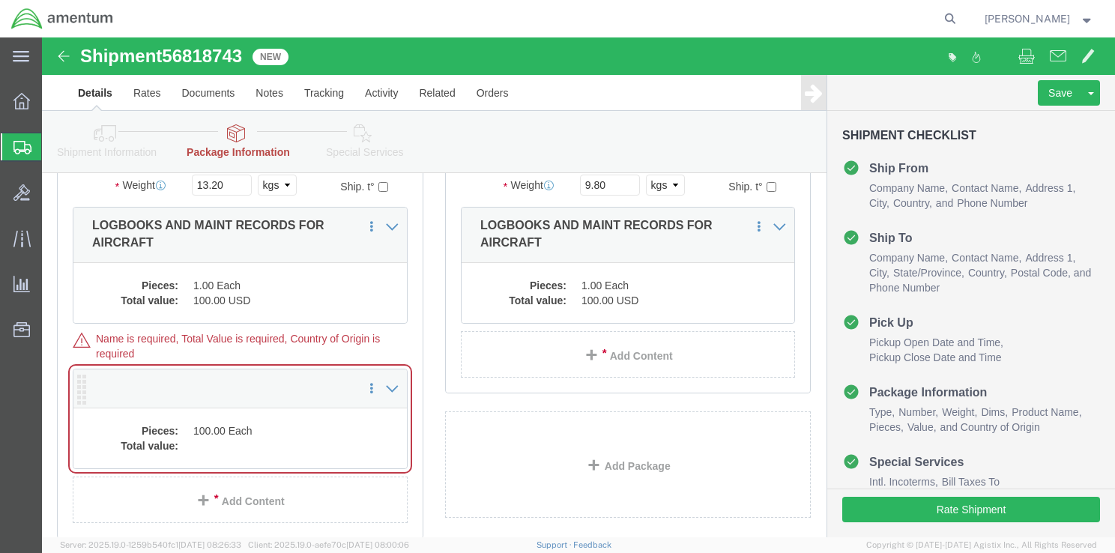
click dd "100.00 Each"
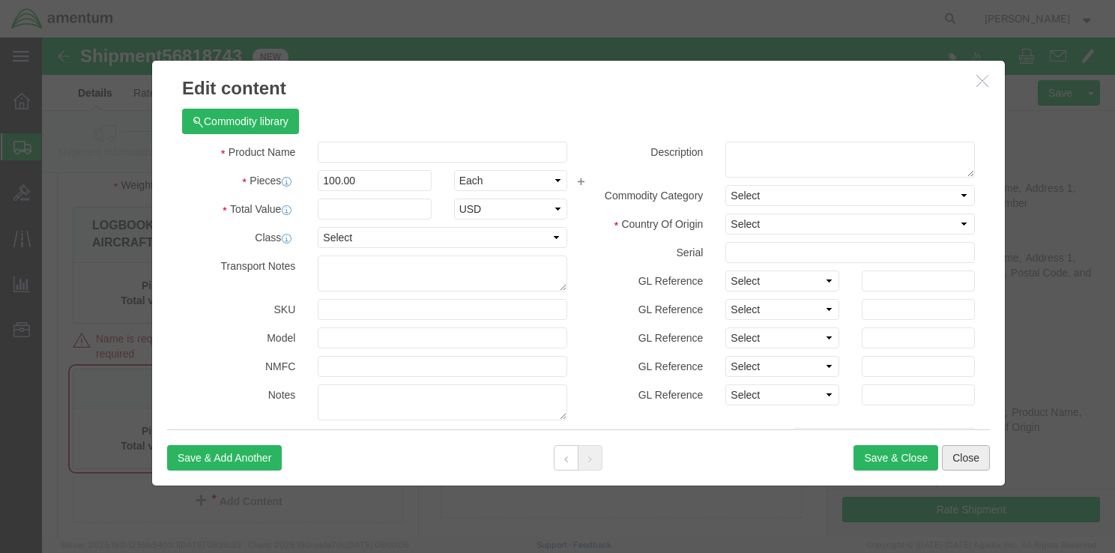
click button "Close"
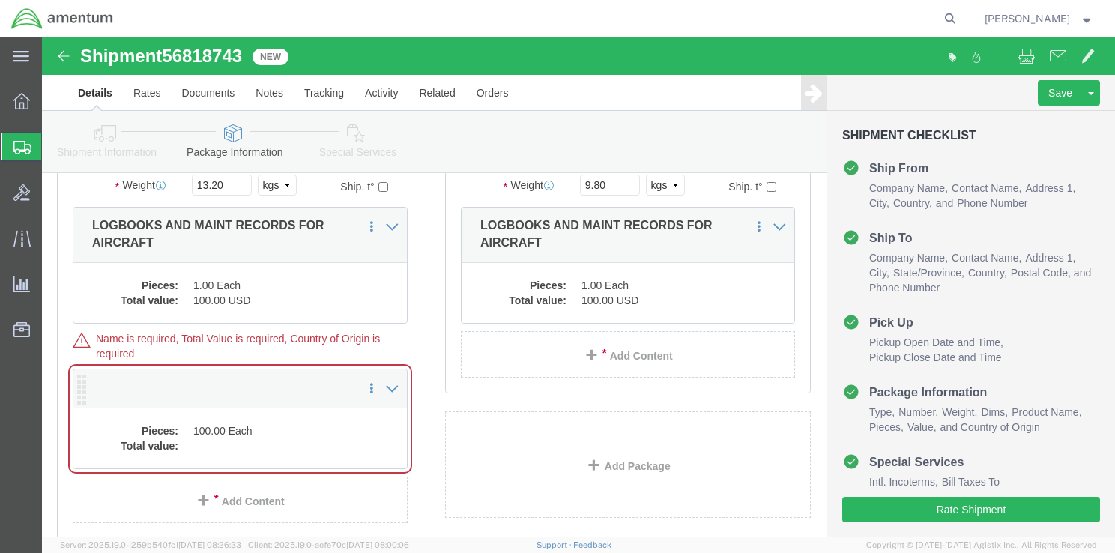
click dd "100.00 Each"
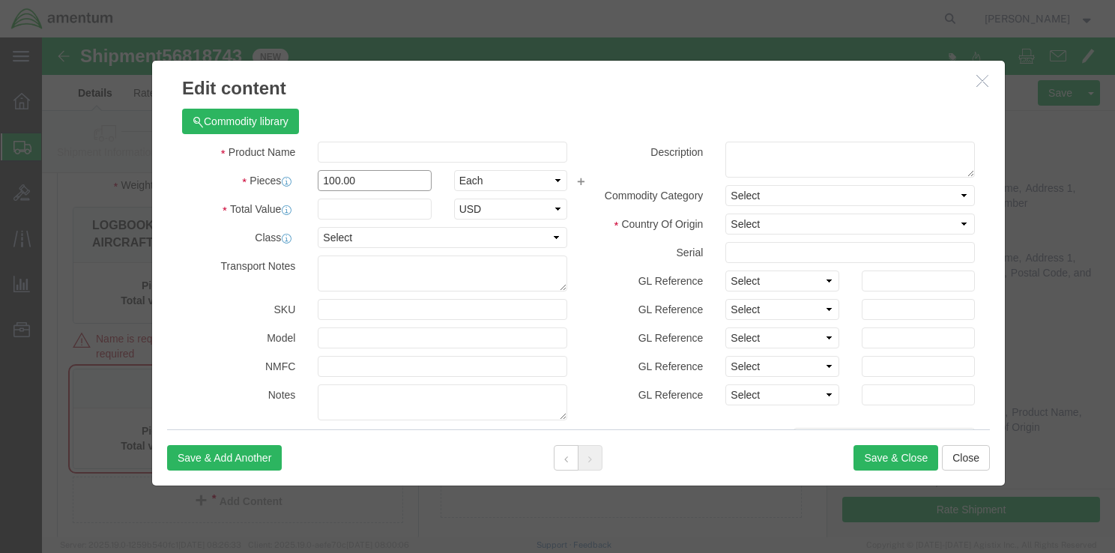
drag, startPoint x: 294, startPoint y: 143, endPoint x: 270, endPoint y: 144, distance: 24.0
click input "100.00"
type input "1.00"
click input "text"
type input "100.00"
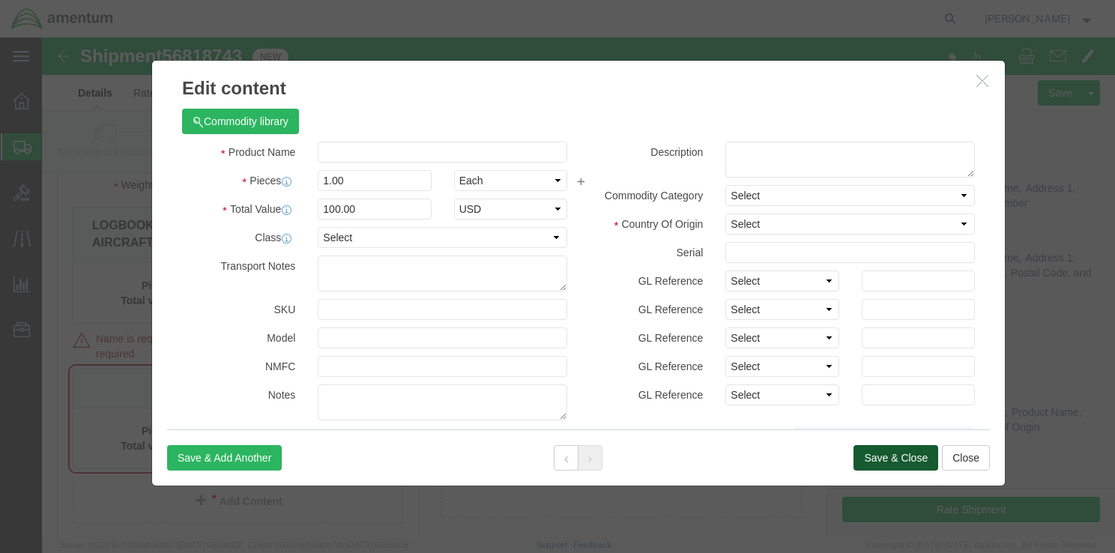
click button "Save & Close"
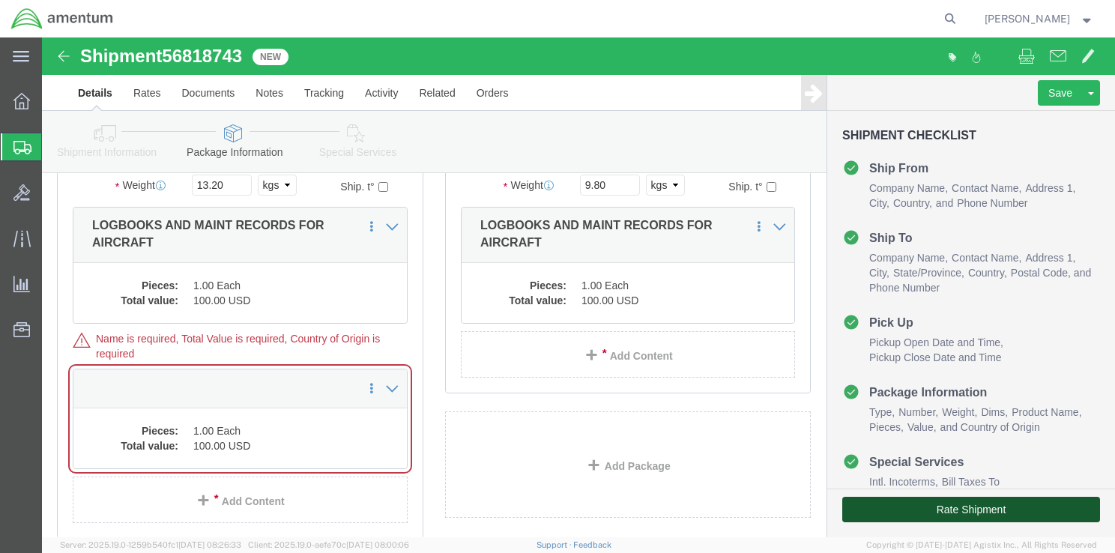
click button "Rate Shipment"
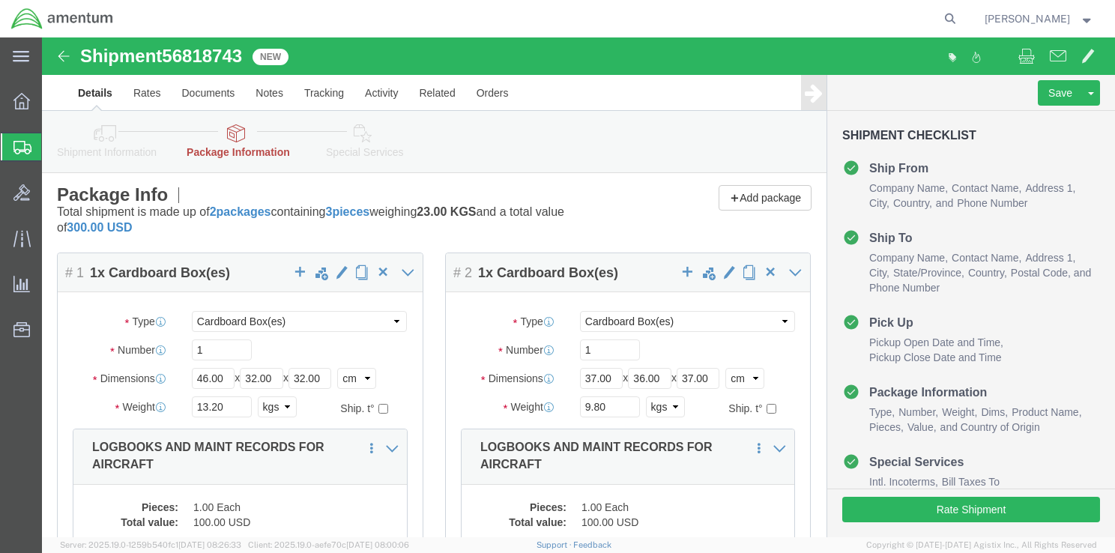
scroll to position [0, 0]
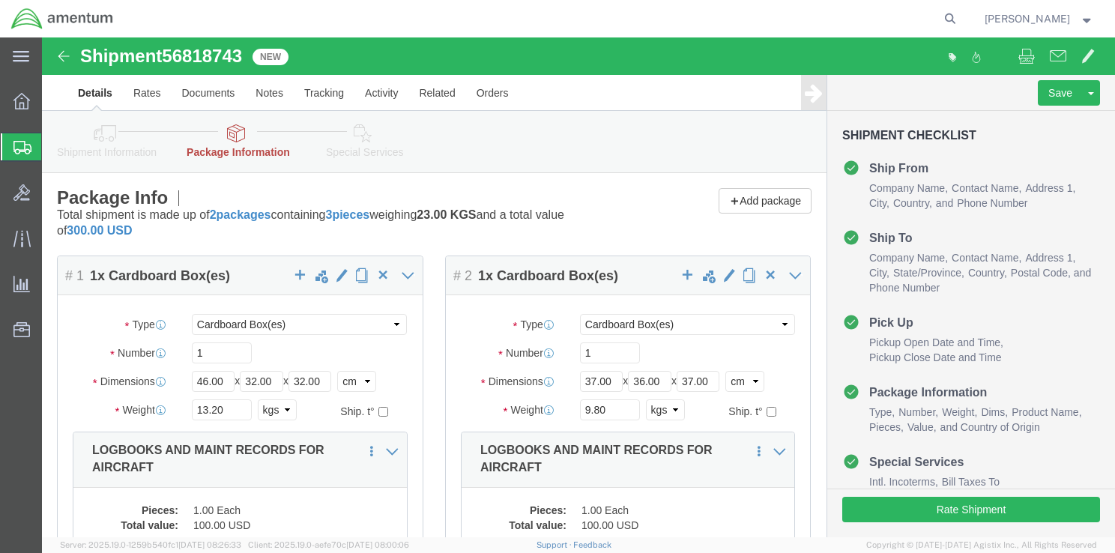
click icon
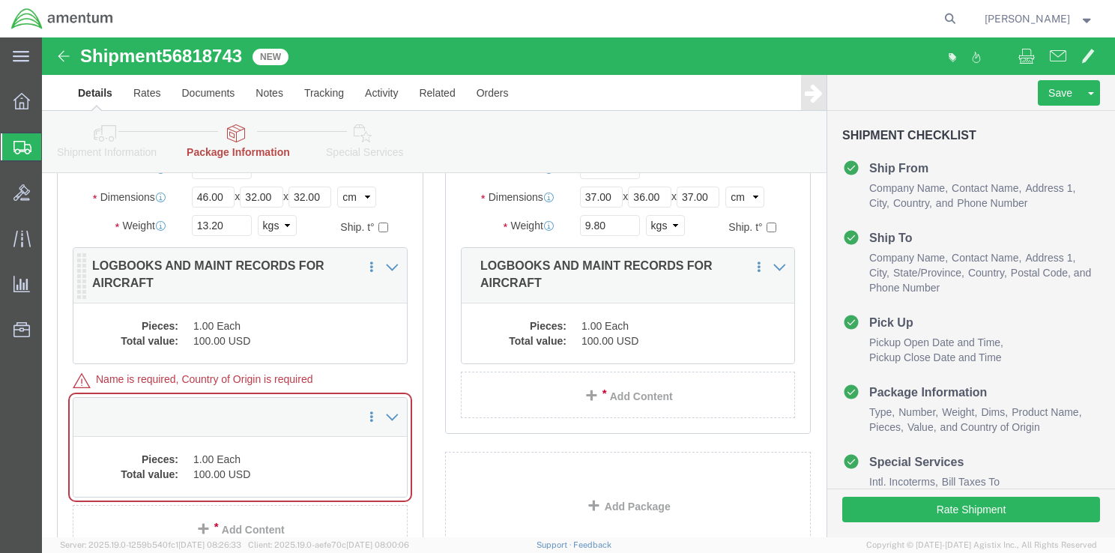
scroll to position [225, 0]
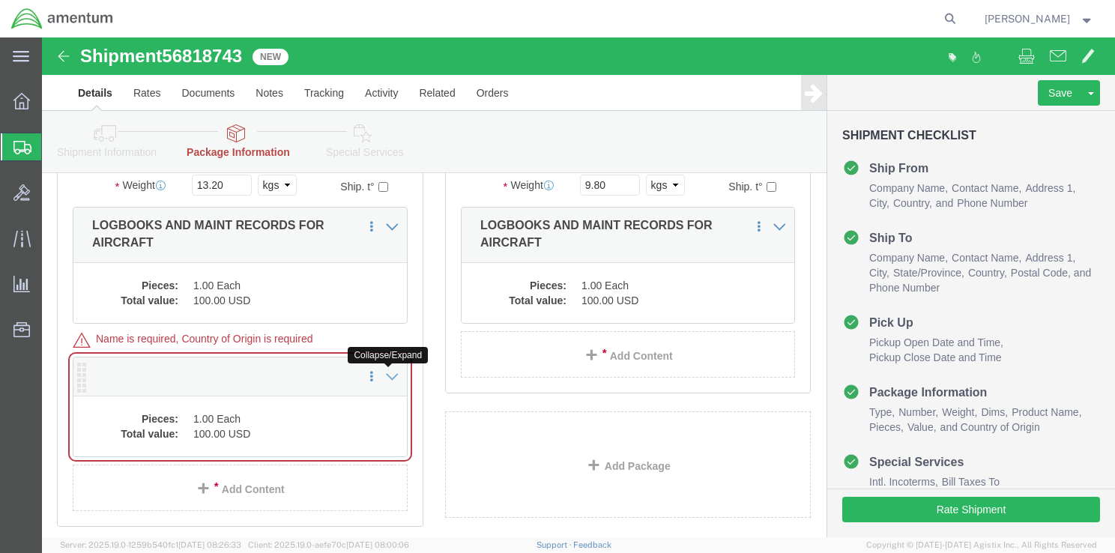
click icon
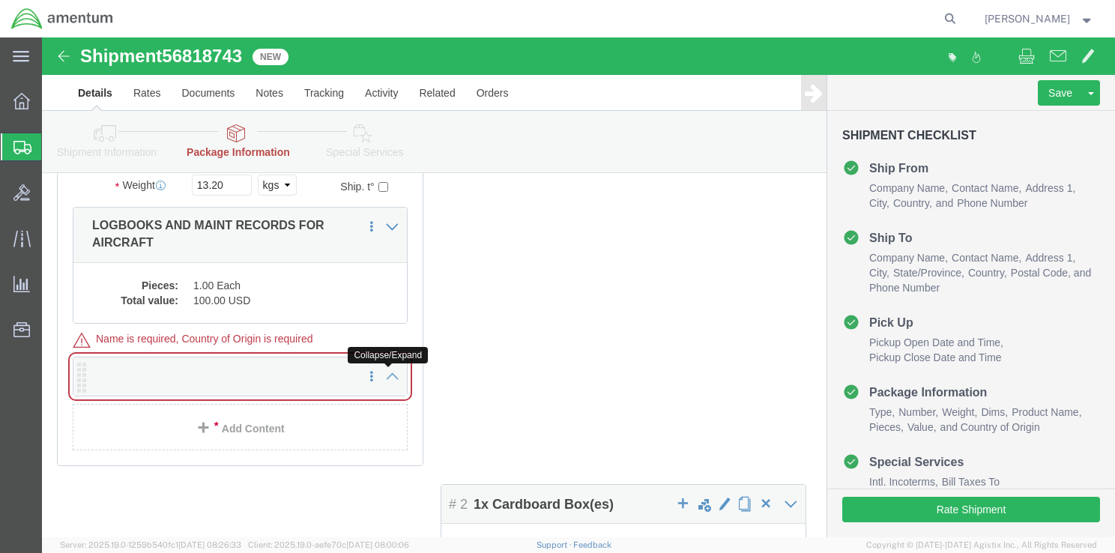
click icon
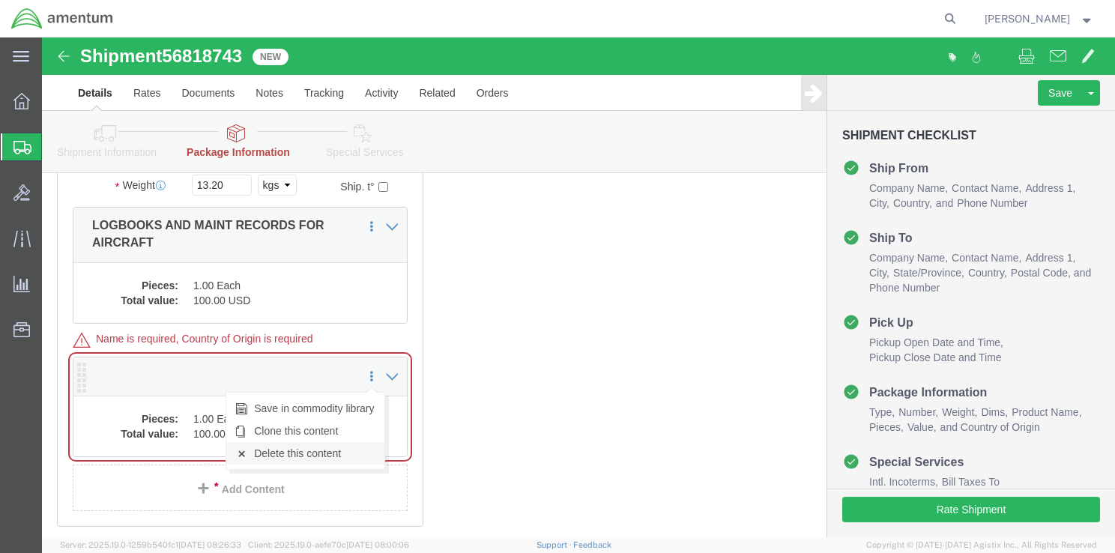
click link "Delete this content"
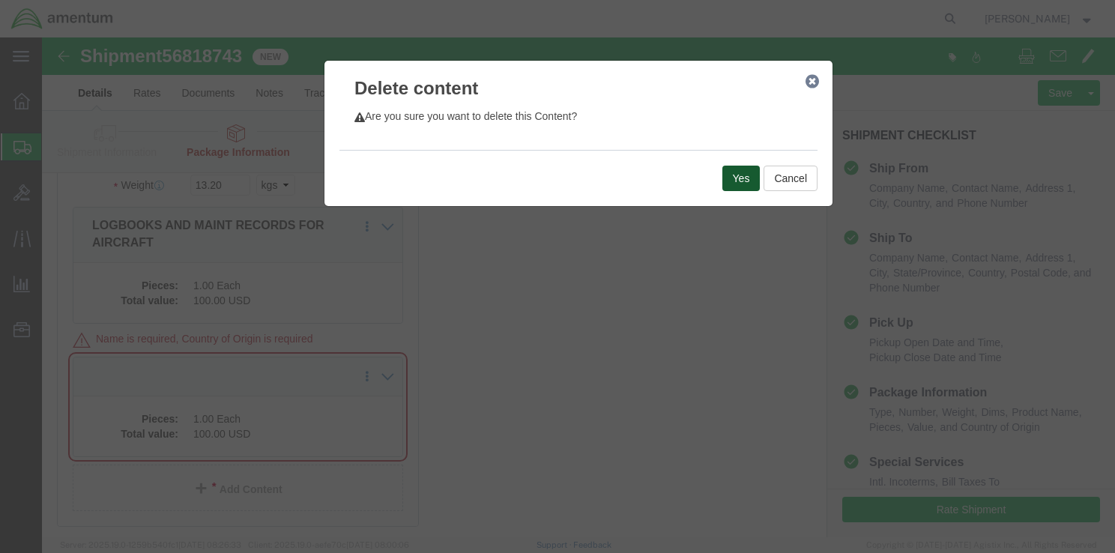
click button "Yes"
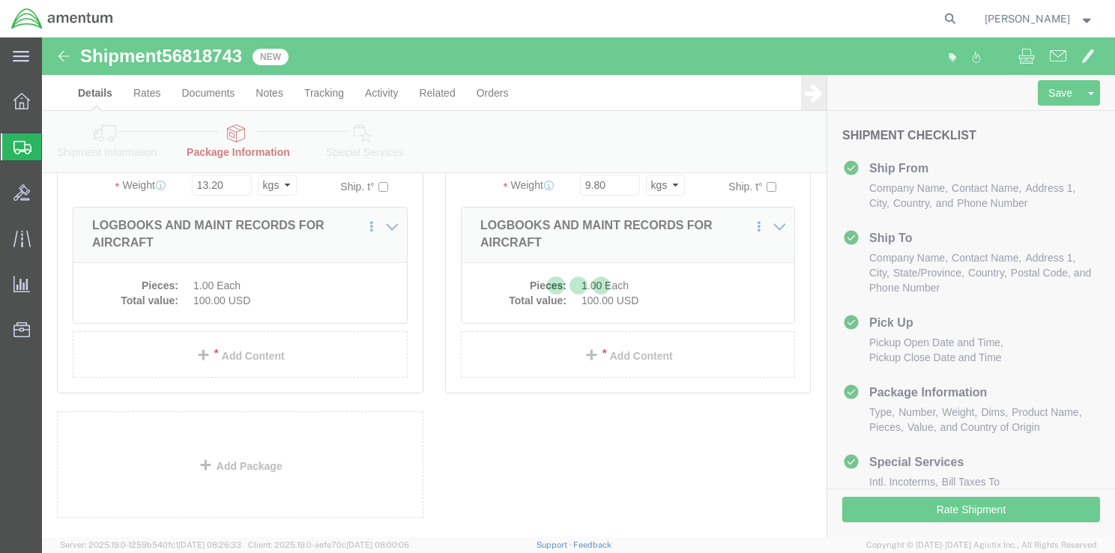
scroll to position [99, 0]
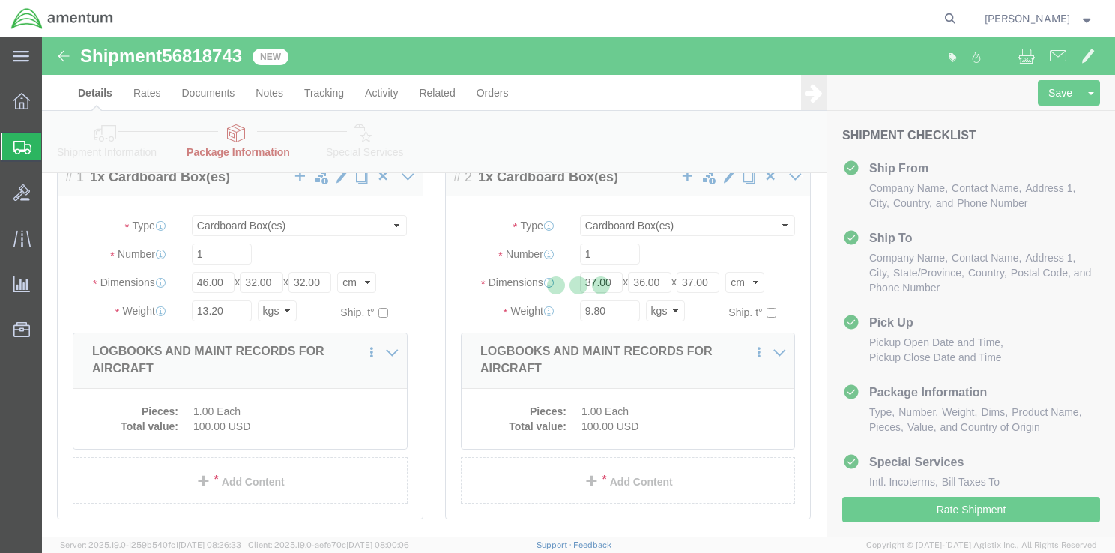
select select "CBOX"
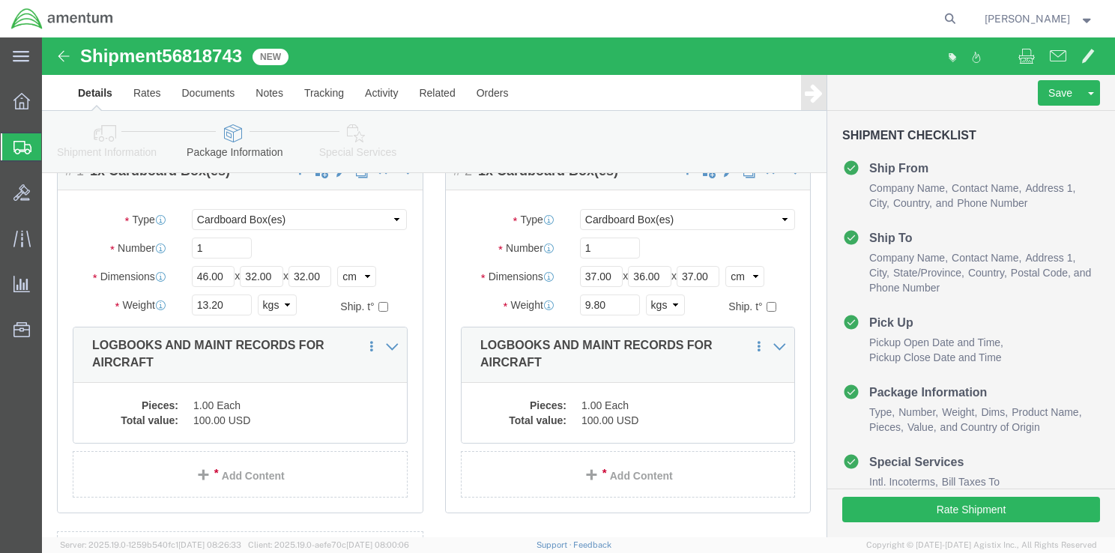
scroll to position [303, 0]
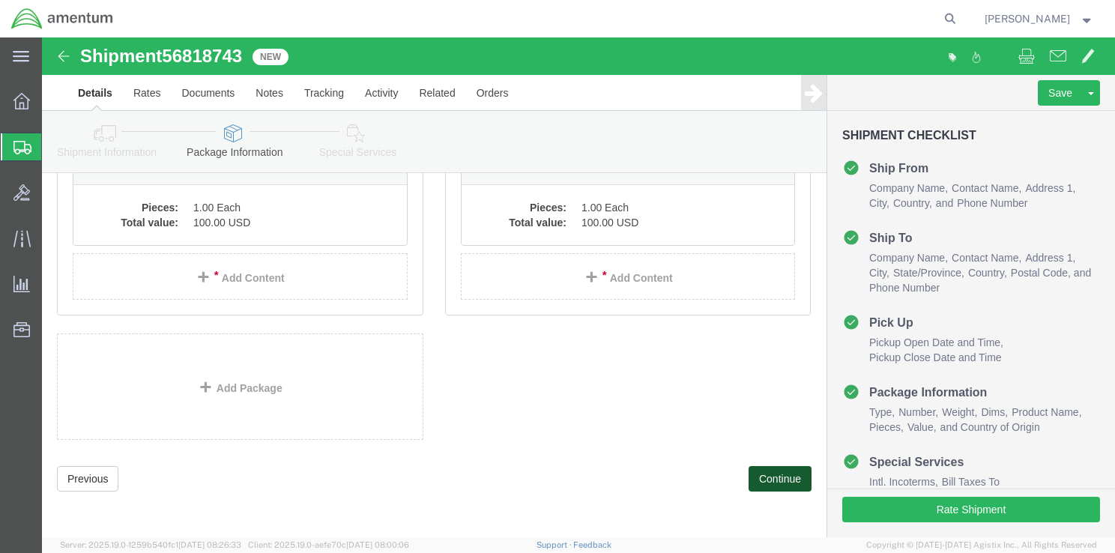
click button "Continue"
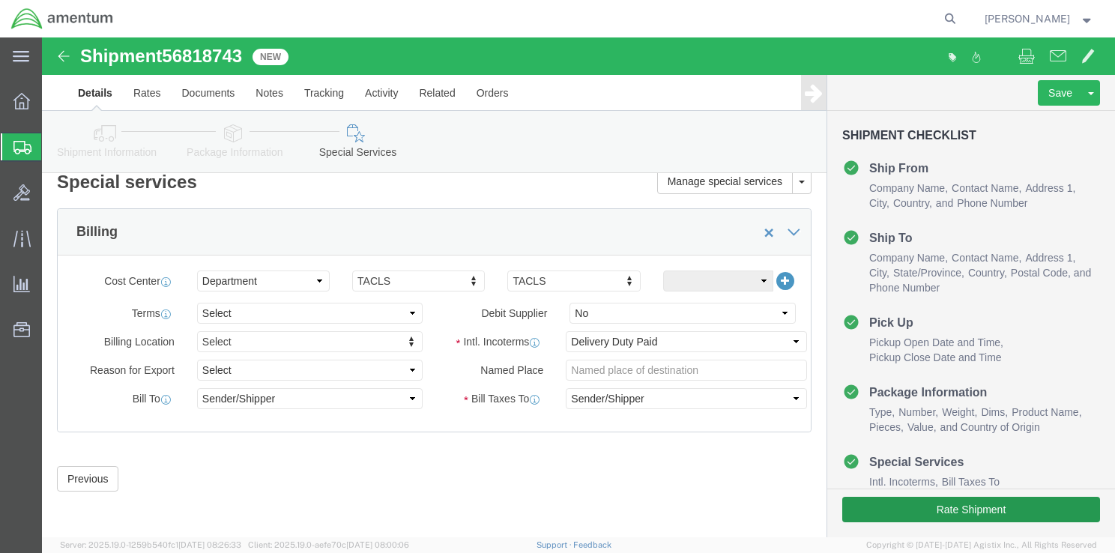
scroll to position [15, 0]
click button "Rate Shipment"
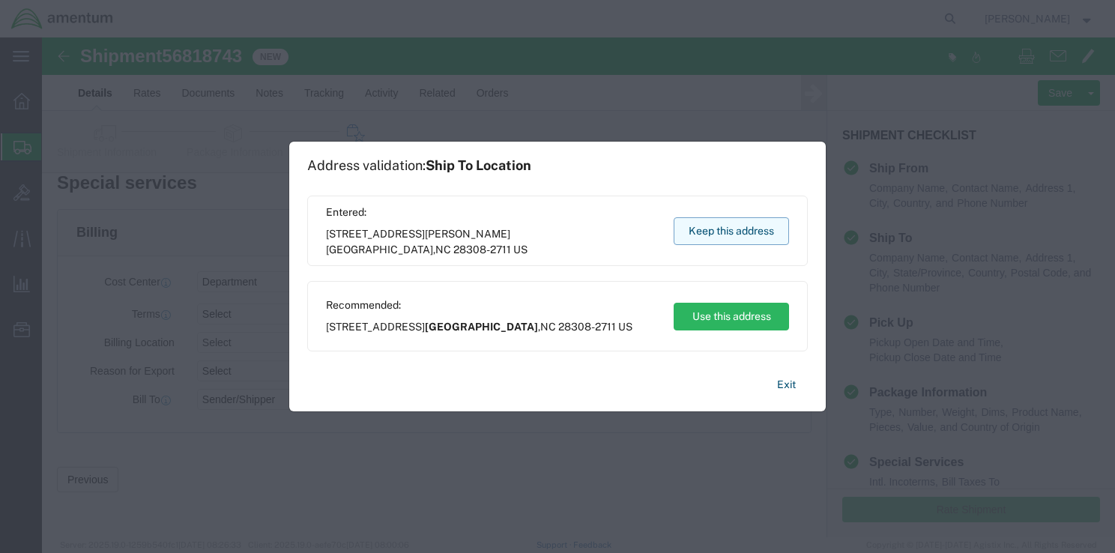
click at [734, 227] on button "Keep this address" at bounding box center [731, 231] width 115 height 28
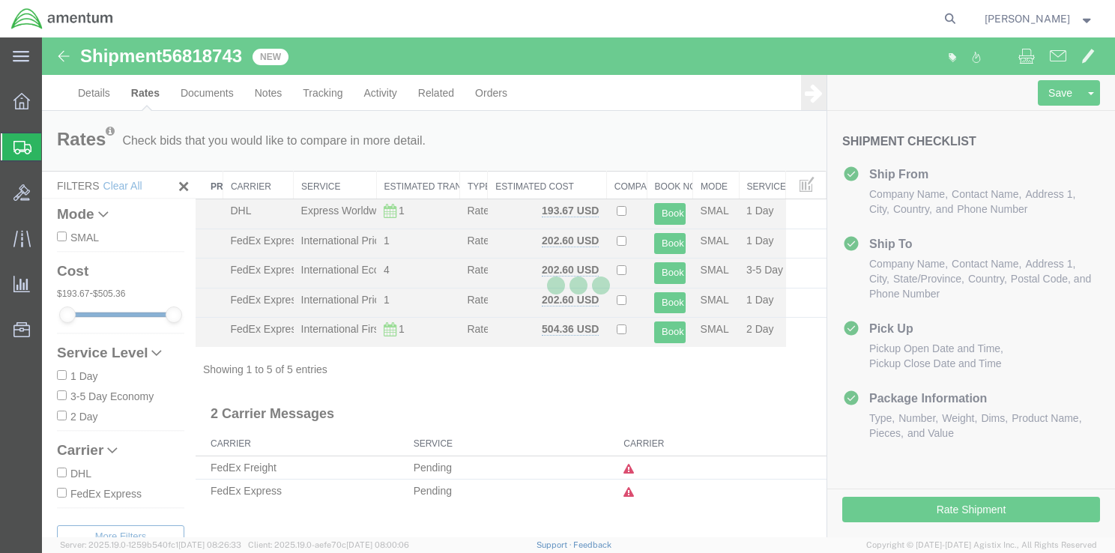
scroll to position [0, 0]
